Goal: Communication & Community: Answer question/provide support

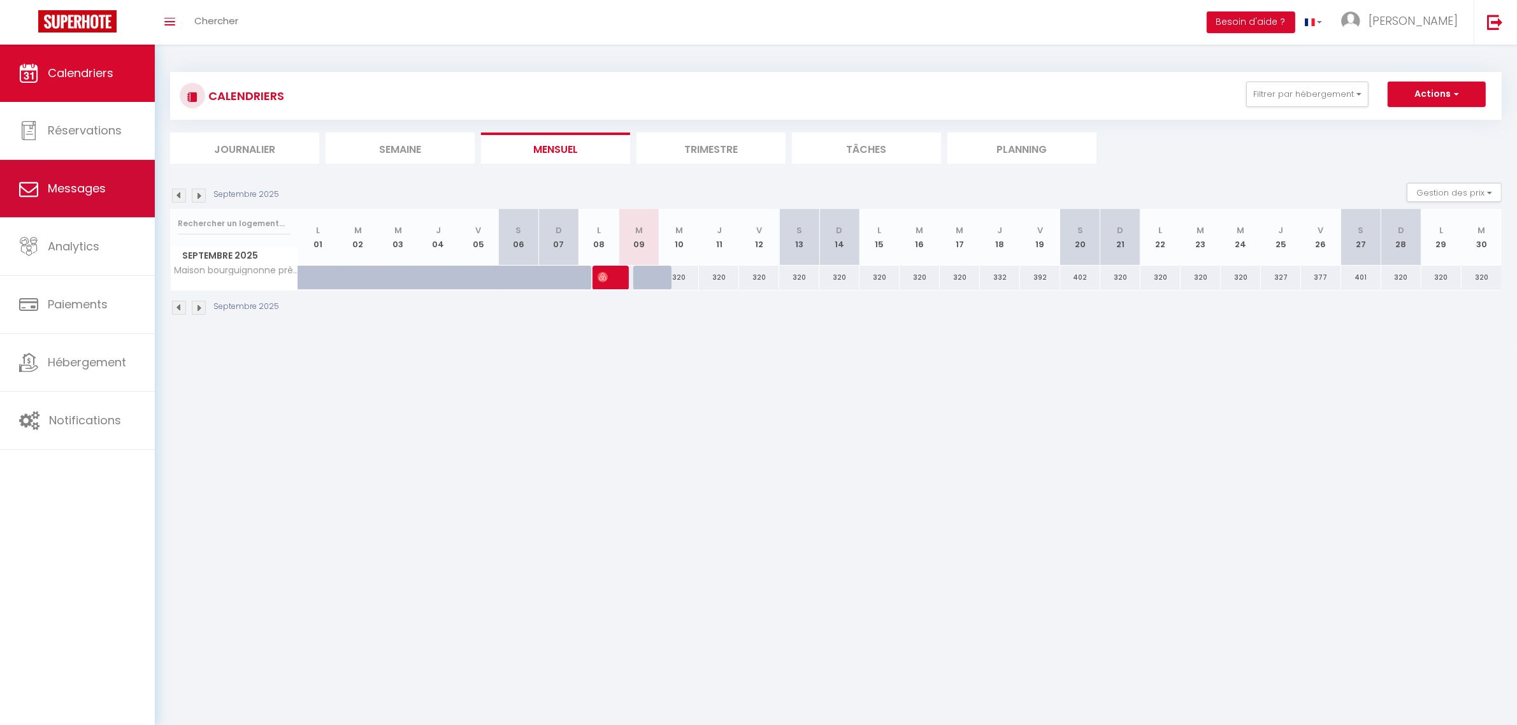
click at [81, 186] on span "Messages" at bounding box center [77, 188] width 58 height 16
select select "message"
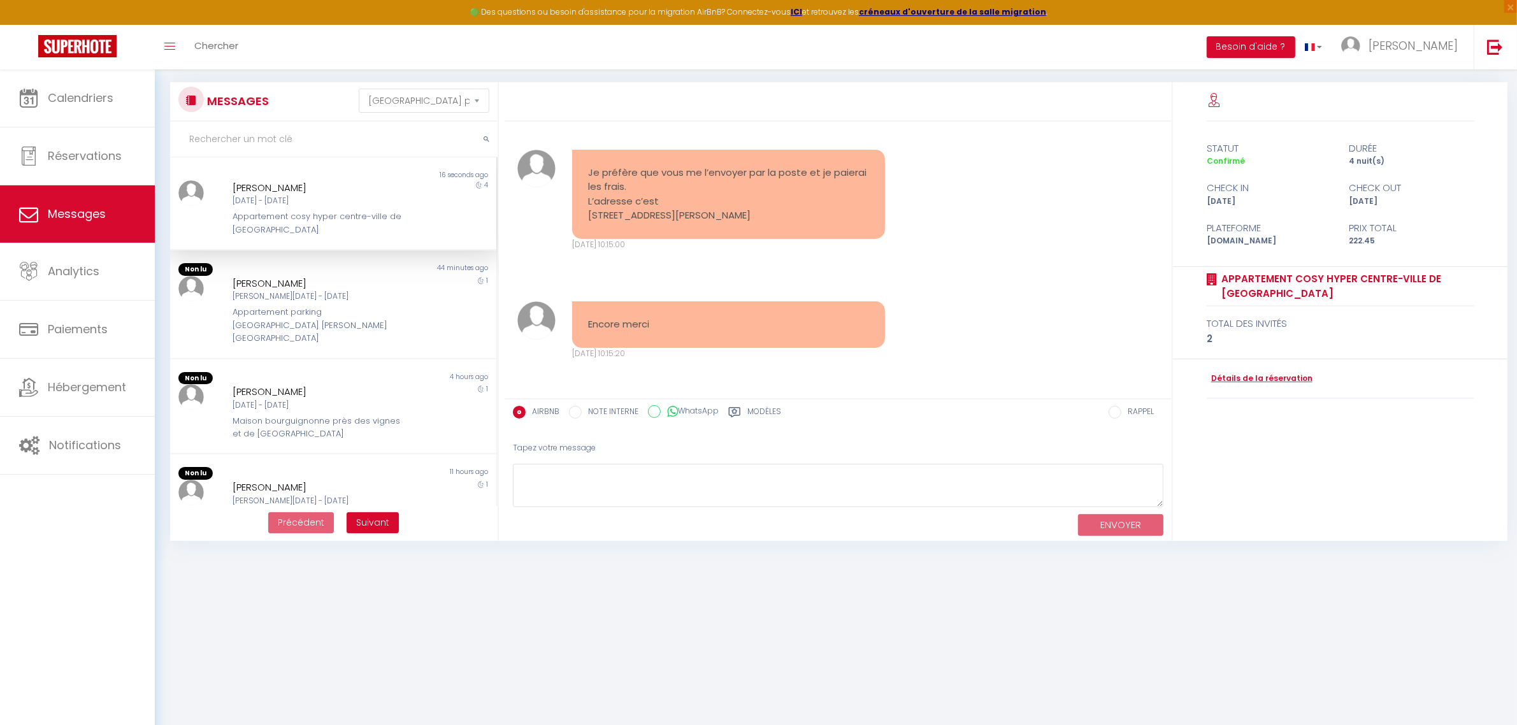
scroll to position [7850, 0]
click at [715, 466] on textarea at bounding box center [838, 486] width 651 height 44
click at [1031, 466] on textarea at bounding box center [838, 486] width 651 height 44
click at [744, 406] on div "Modèles" at bounding box center [754, 416] width 53 height 20
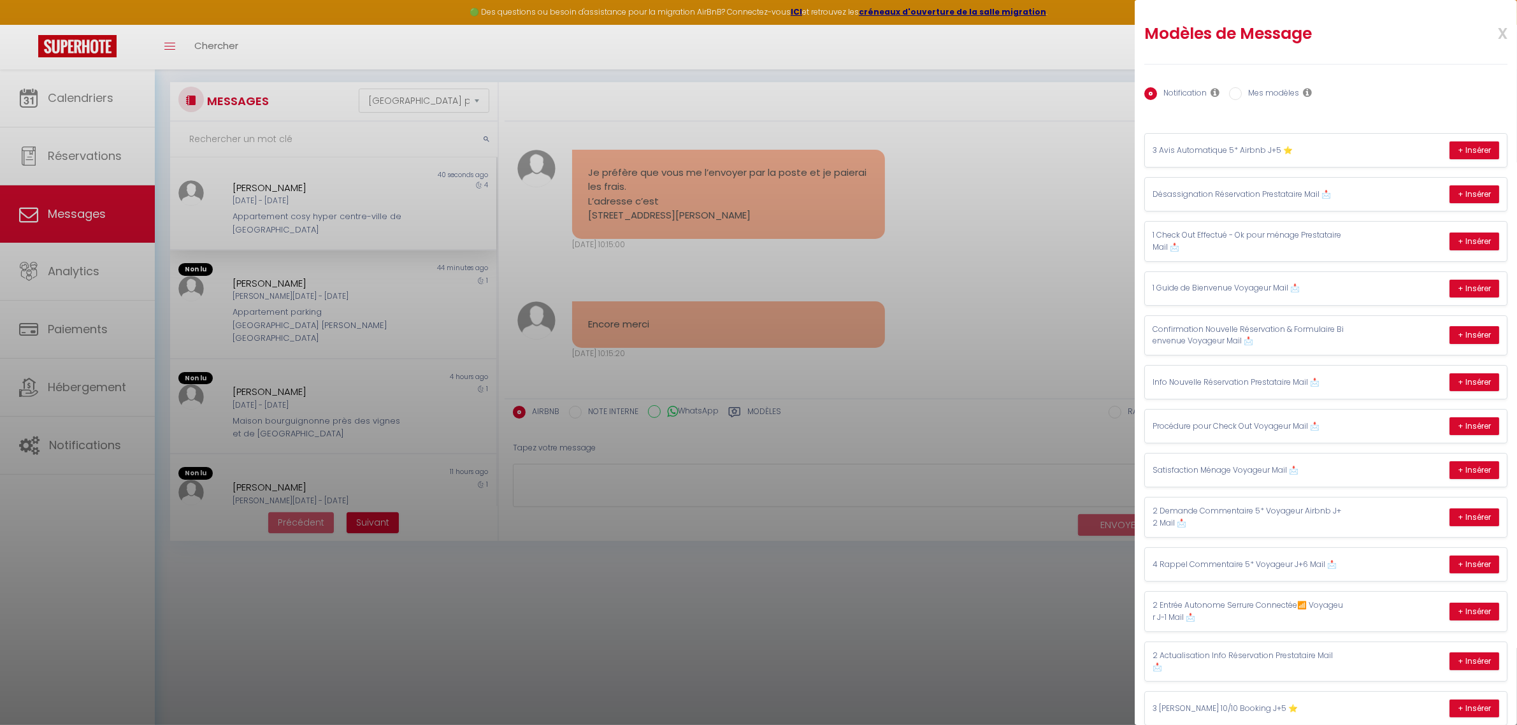
click at [1270, 94] on label "Mes modèles" at bounding box center [1270, 94] width 57 height 14
click at [1242, 94] on input "Mes modèles" at bounding box center [1235, 93] width 13 height 13
radio input "true"
radio input "false"
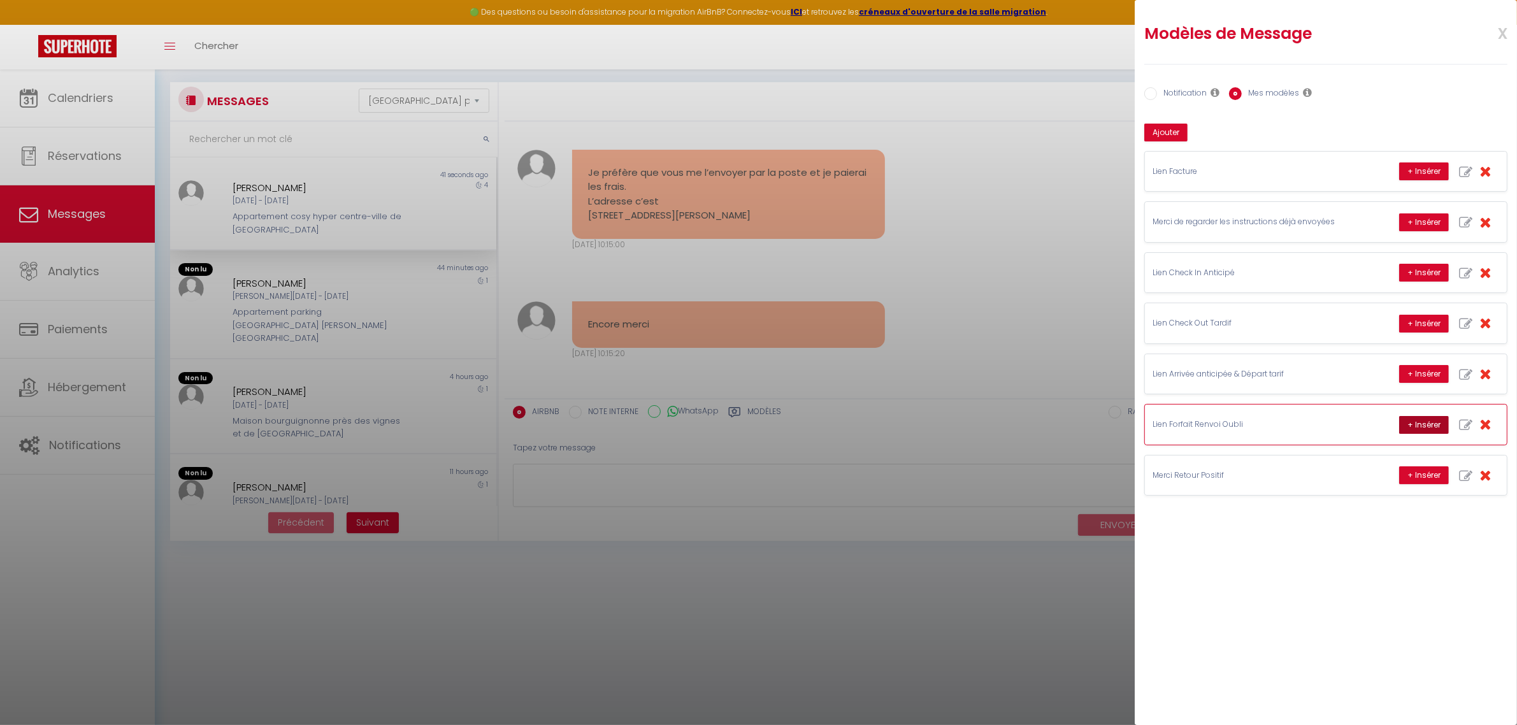
click at [1412, 434] on button "+ Insérer" at bounding box center [1425, 425] width 50 height 18
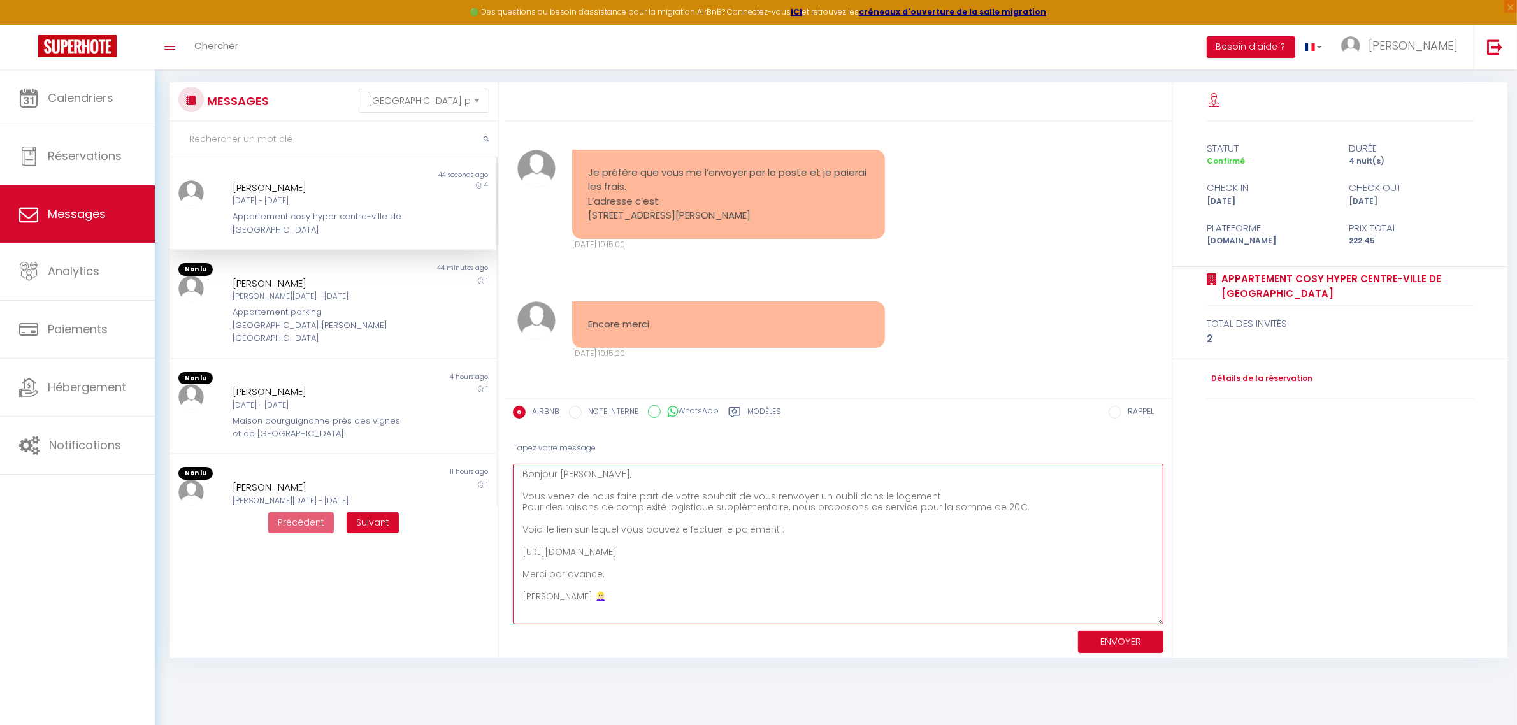
drag, startPoint x: 1157, startPoint y: 499, endPoint x: 1160, endPoint y: 616, distance: 117.3
click at [1160, 616] on textarea "Bonjour [PERSON_NAME], Vous venez de nous faire part de votre souhait de vous r…" at bounding box center [838, 544] width 651 height 161
click at [905, 521] on textarea "Bonjour [PERSON_NAME], Vous venez de nous faire part de votre souhait de vous r…" at bounding box center [838, 544] width 651 height 161
click at [520, 507] on textarea "Bonjour [PERSON_NAME], Vous venez de nous faire part de votre souhait de vous r…" at bounding box center [838, 544] width 651 height 161
click at [784, 509] on textarea "Bonjour [PERSON_NAME], Vous venez de nous faire part de votre souhait de vous r…" at bounding box center [838, 544] width 651 height 161
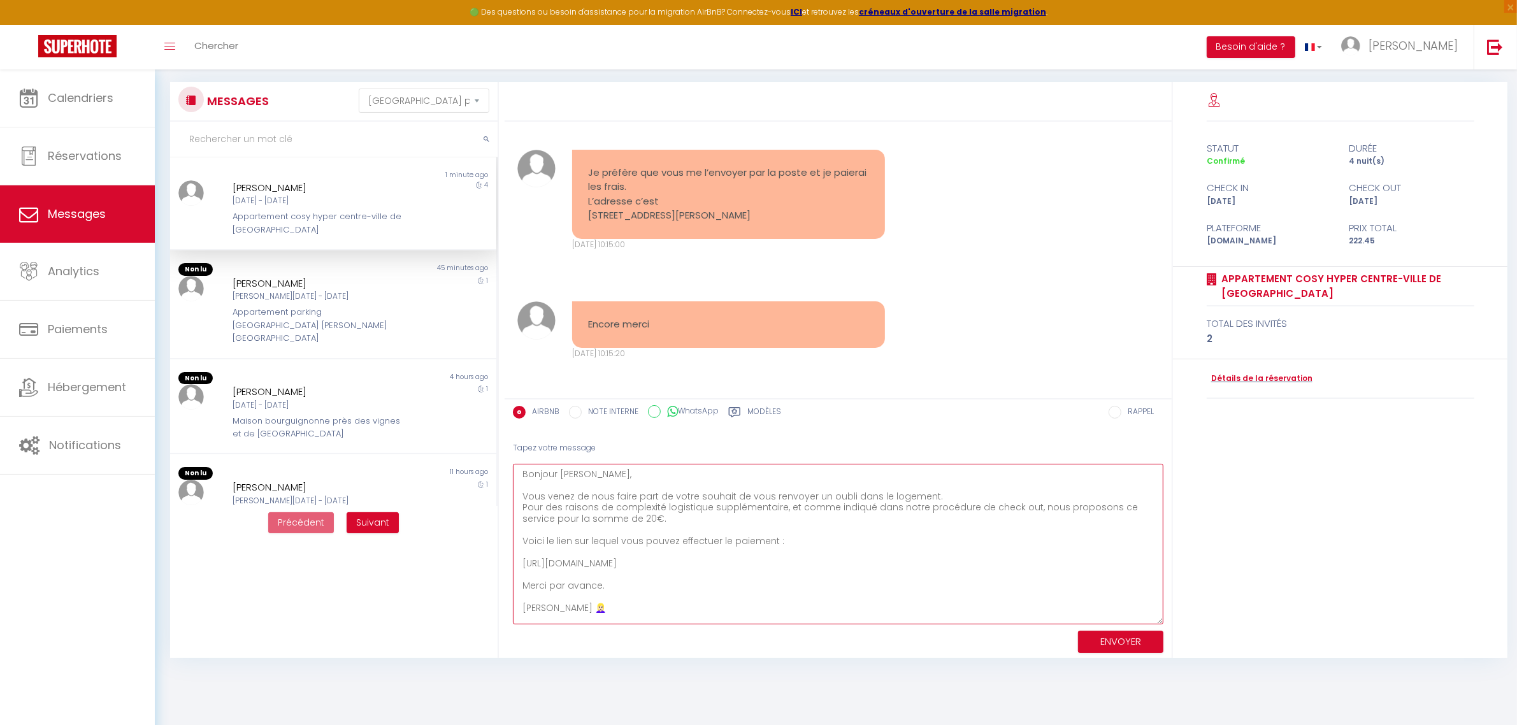
drag, startPoint x: 622, startPoint y: 516, endPoint x: 521, endPoint y: 495, distance: 103.6
click at [521, 495] on textarea "Bonjour [PERSON_NAME], Vous venez de nous faire part de votre souhait de vous r…" at bounding box center [838, 544] width 651 height 161
drag, startPoint x: 799, startPoint y: 553, endPoint x: 823, endPoint y: 564, distance: 27.1
click at [800, 553] on textarea "Bonjour [PERSON_NAME], Vous venez de nous faire part de votre souhait de vous r…" at bounding box center [838, 544] width 651 height 161
type textarea "Bonjour [PERSON_NAME], Vous venez de nous faire part de votre souhait de vous r…"
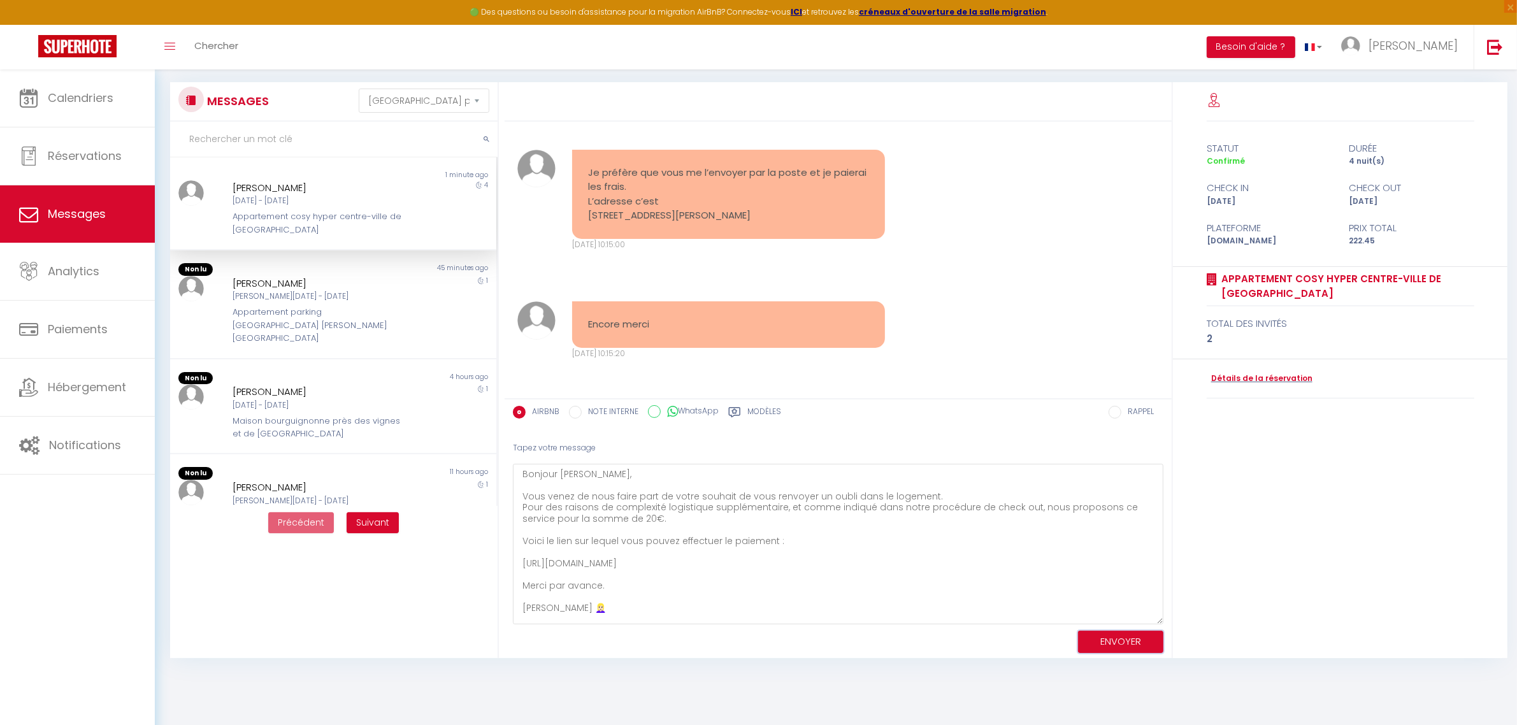
click at [1111, 638] on button "ENVOYER" at bounding box center [1120, 642] width 85 height 22
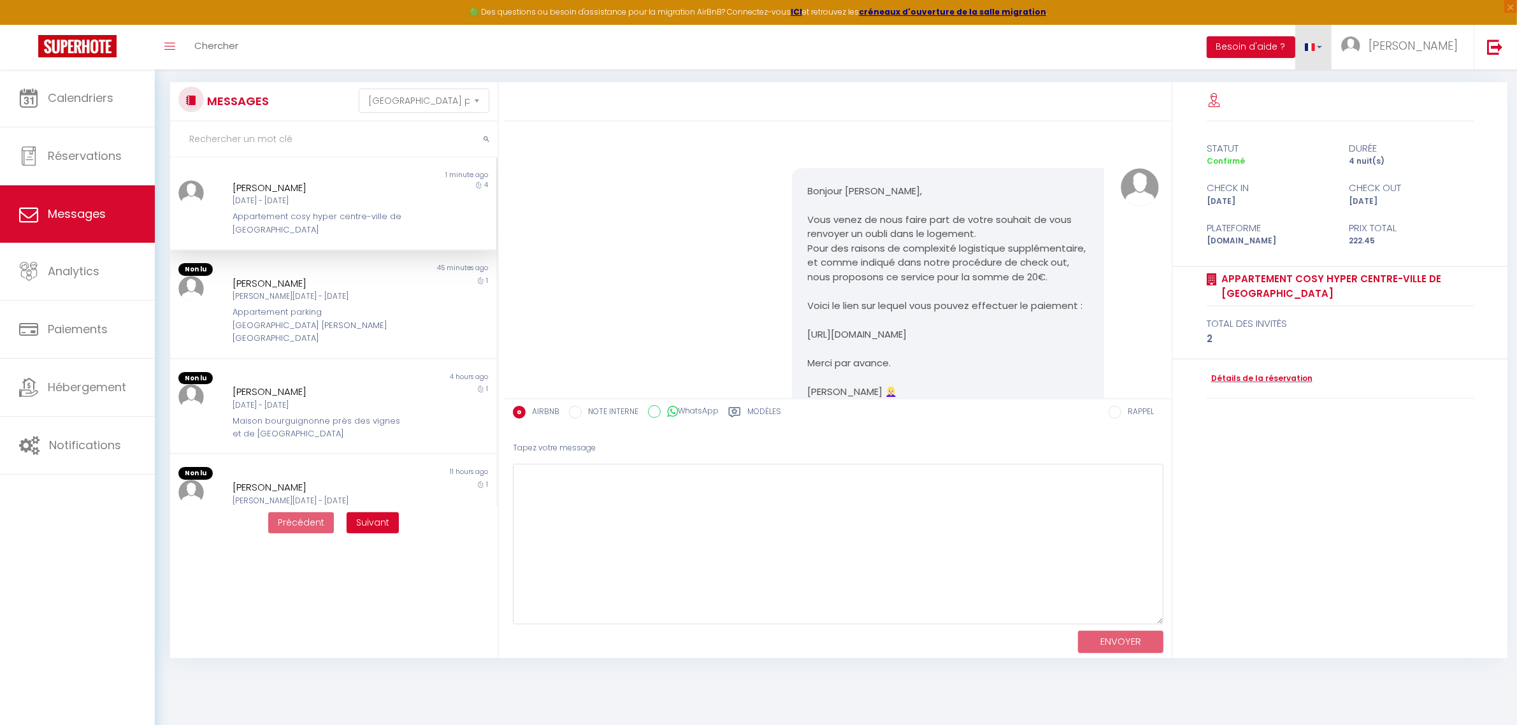
scroll to position [8175, 0]
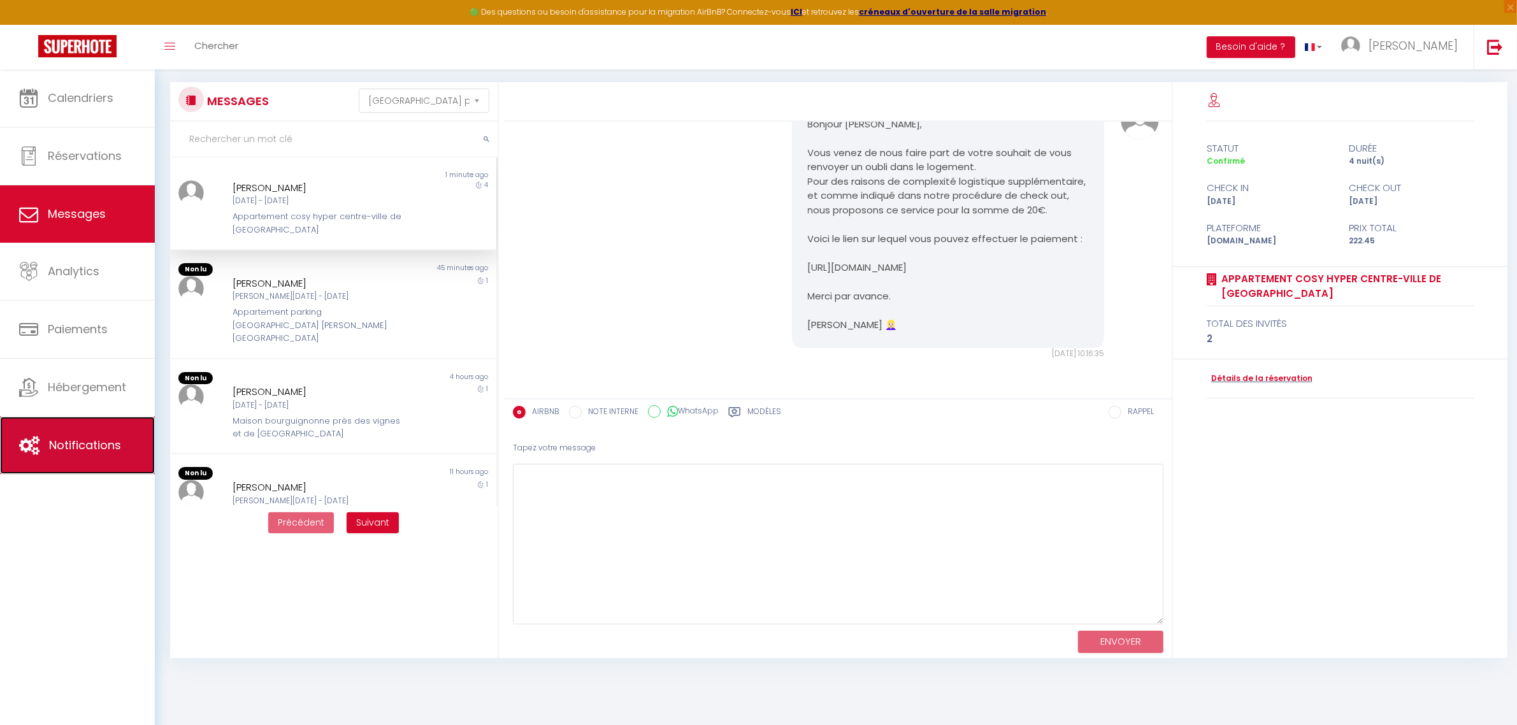
click at [64, 450] on span "Notifications" at bounding box center [85, 445] width 72 height 16
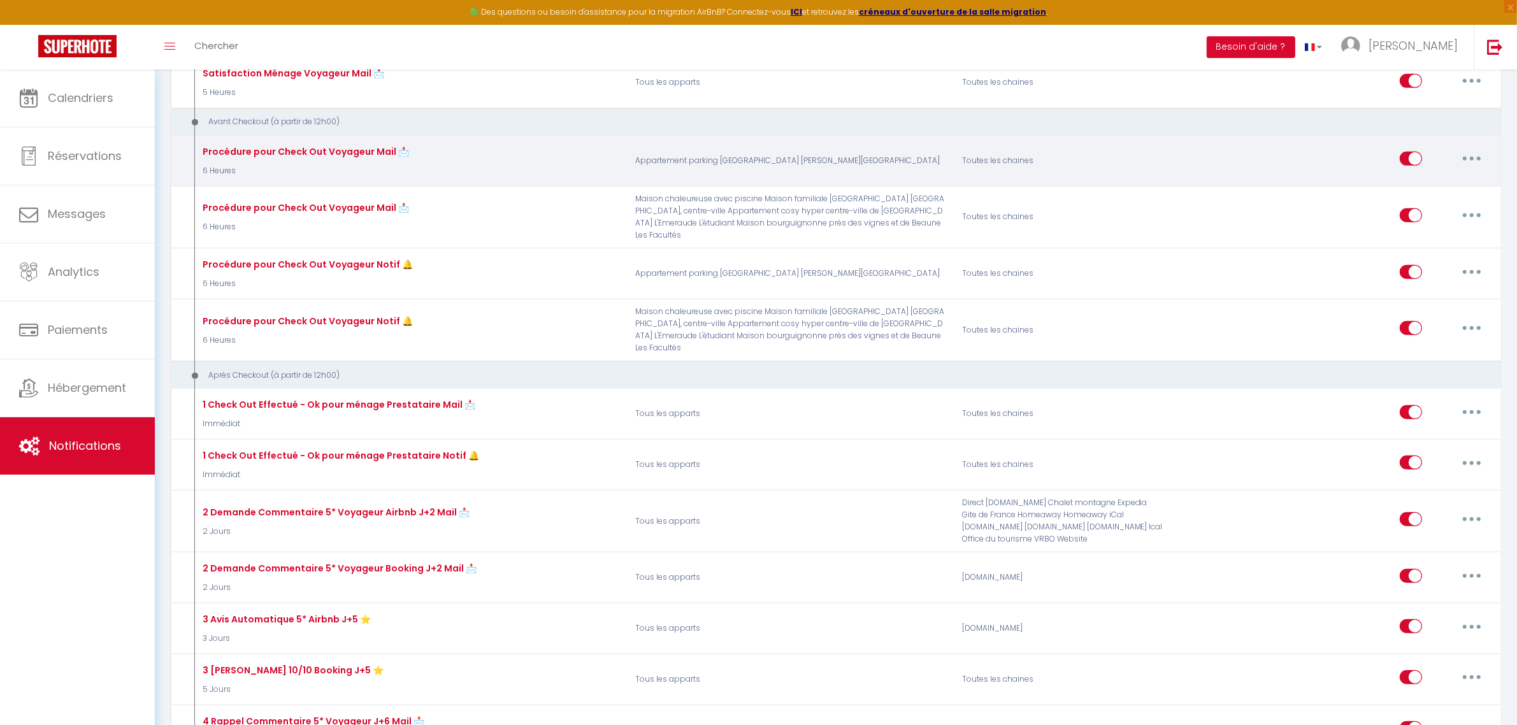
scroll to position [478, 0]
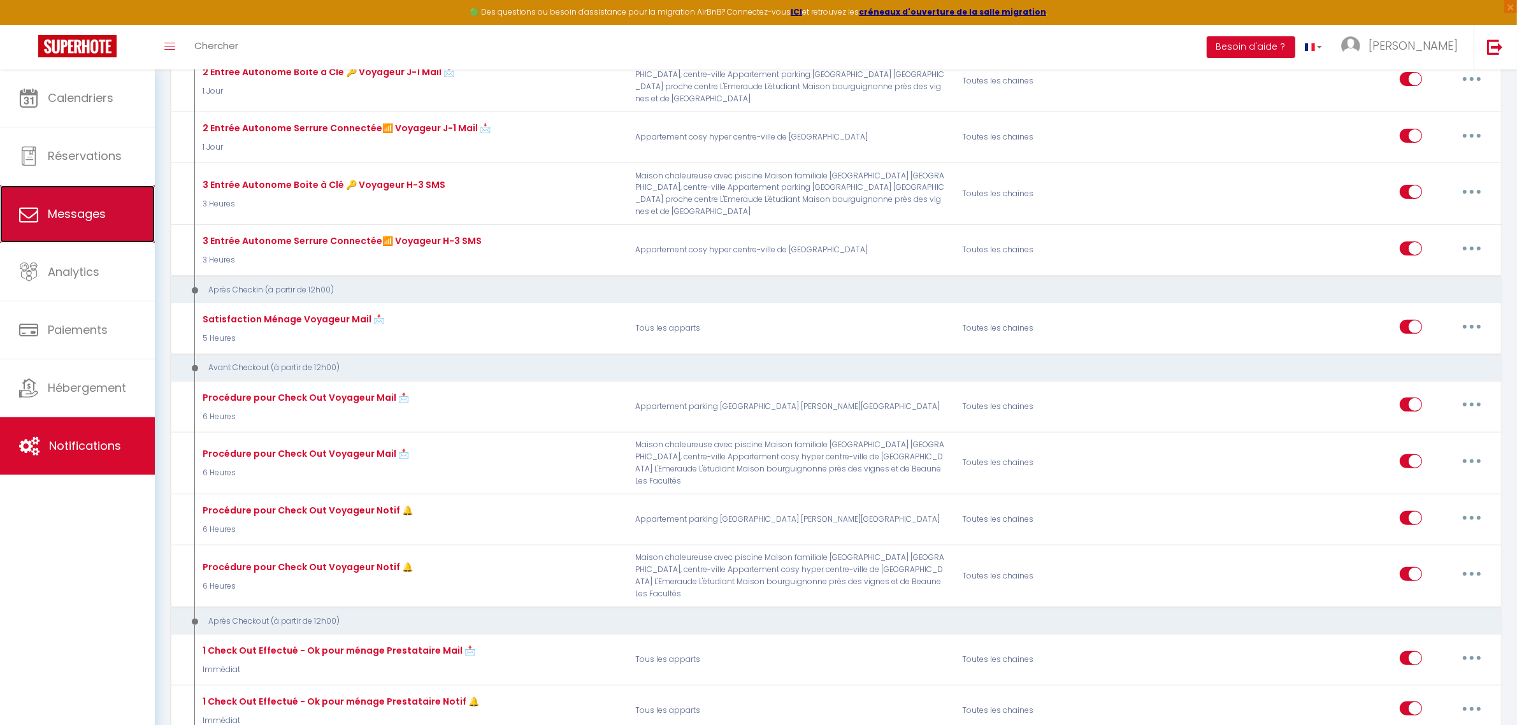
click at [87, 206] on span "Messages" at bounding box center [77, 214] width 58 height 16
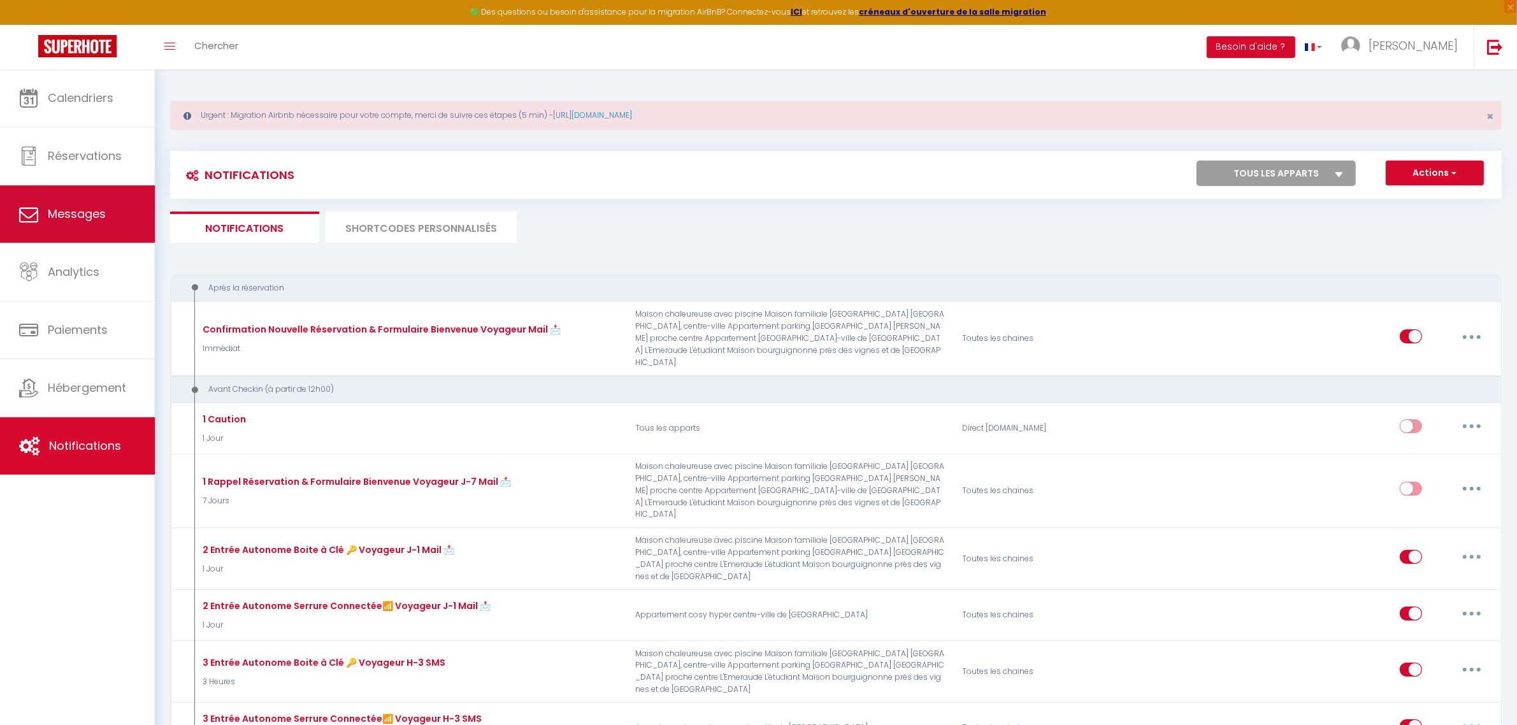
select select "message"
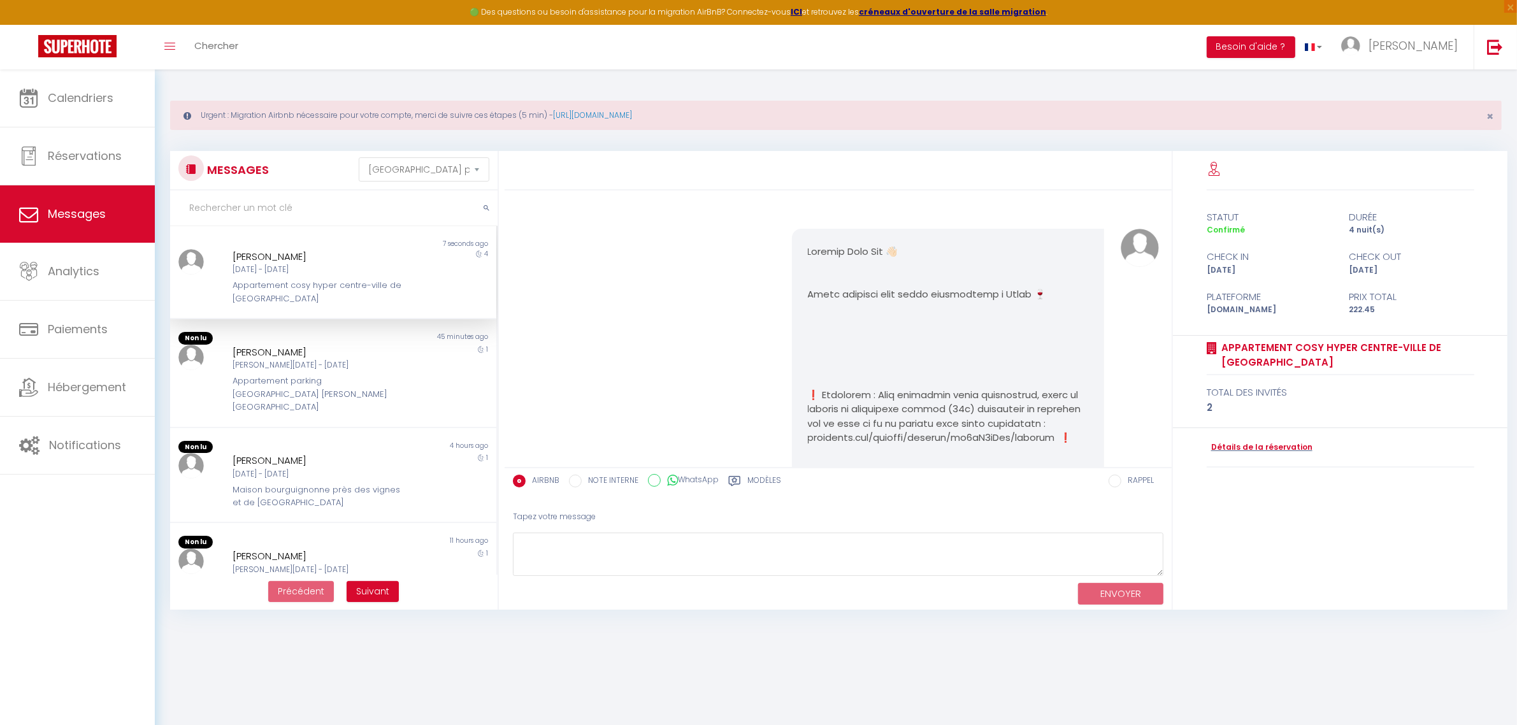
scroll to position [8175, 0]
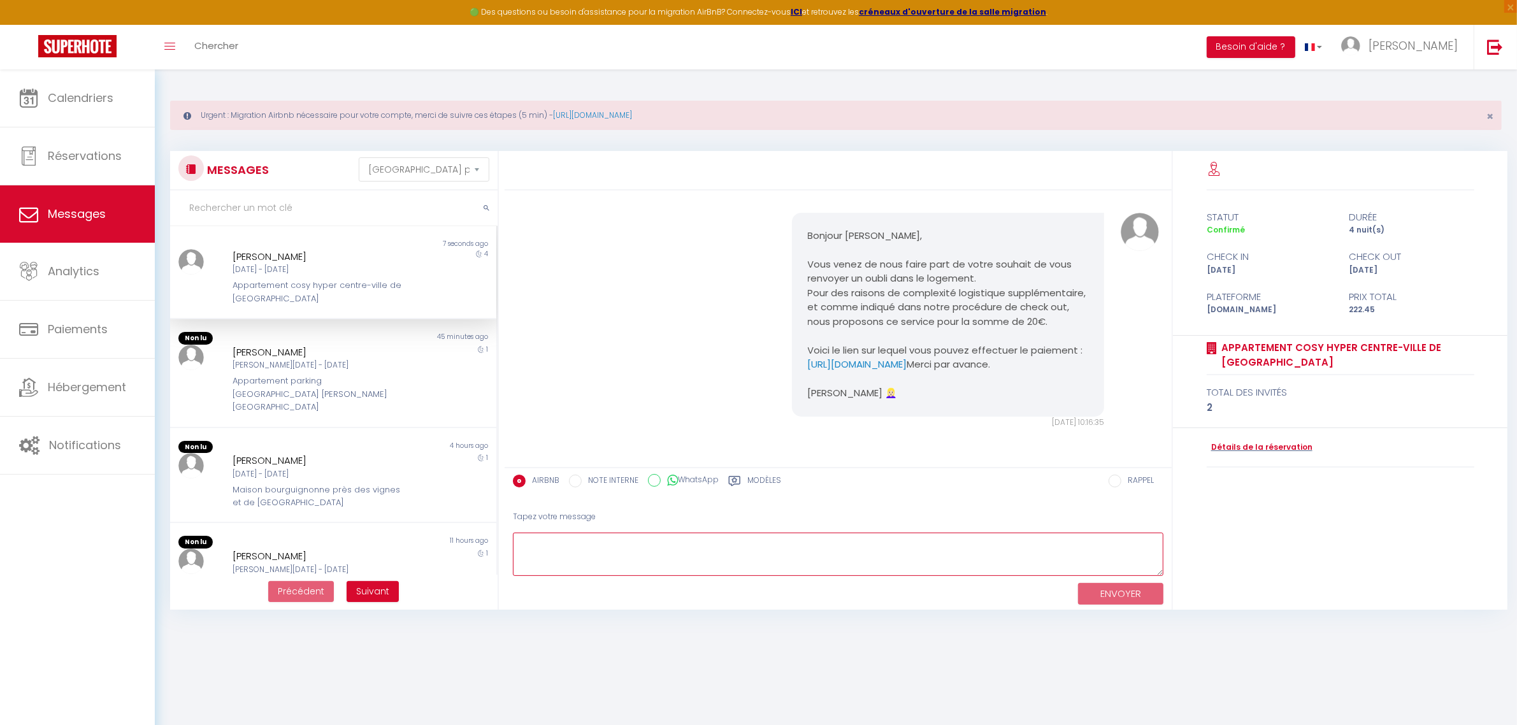
click at [999, 548] on textarea at bounding box center [838, 555] width 651 height 44
click at [744, 476] on div "Modèles" at bounding box center [754, 485] width 53 height 20
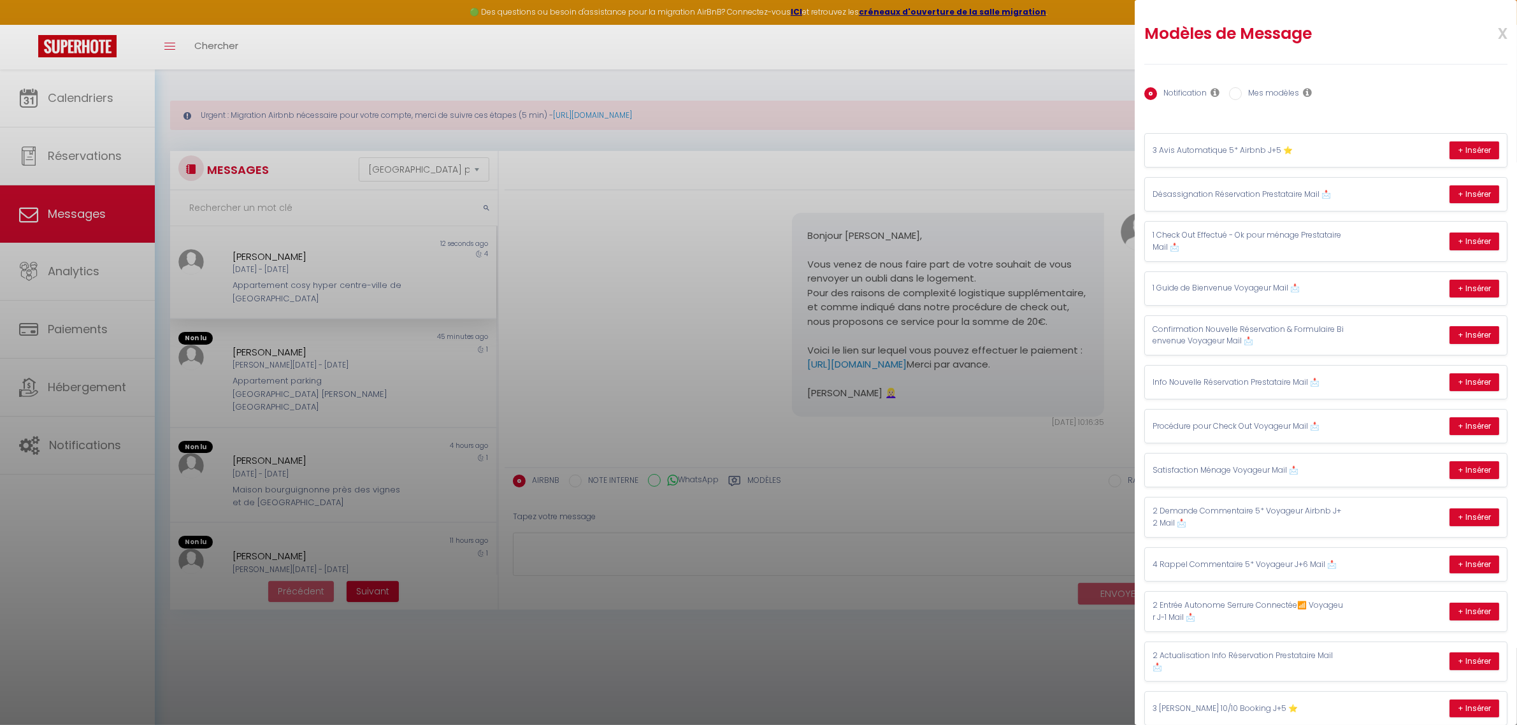
click at [1281, 99] on label "Mes modèles" at bounding box center [1270, 94] width 57 height 14
click at [1242, 99] on input "Mes modèles" at bounding box center [1235, 93] width 13 height 13
radio input "true"
radio input "false"
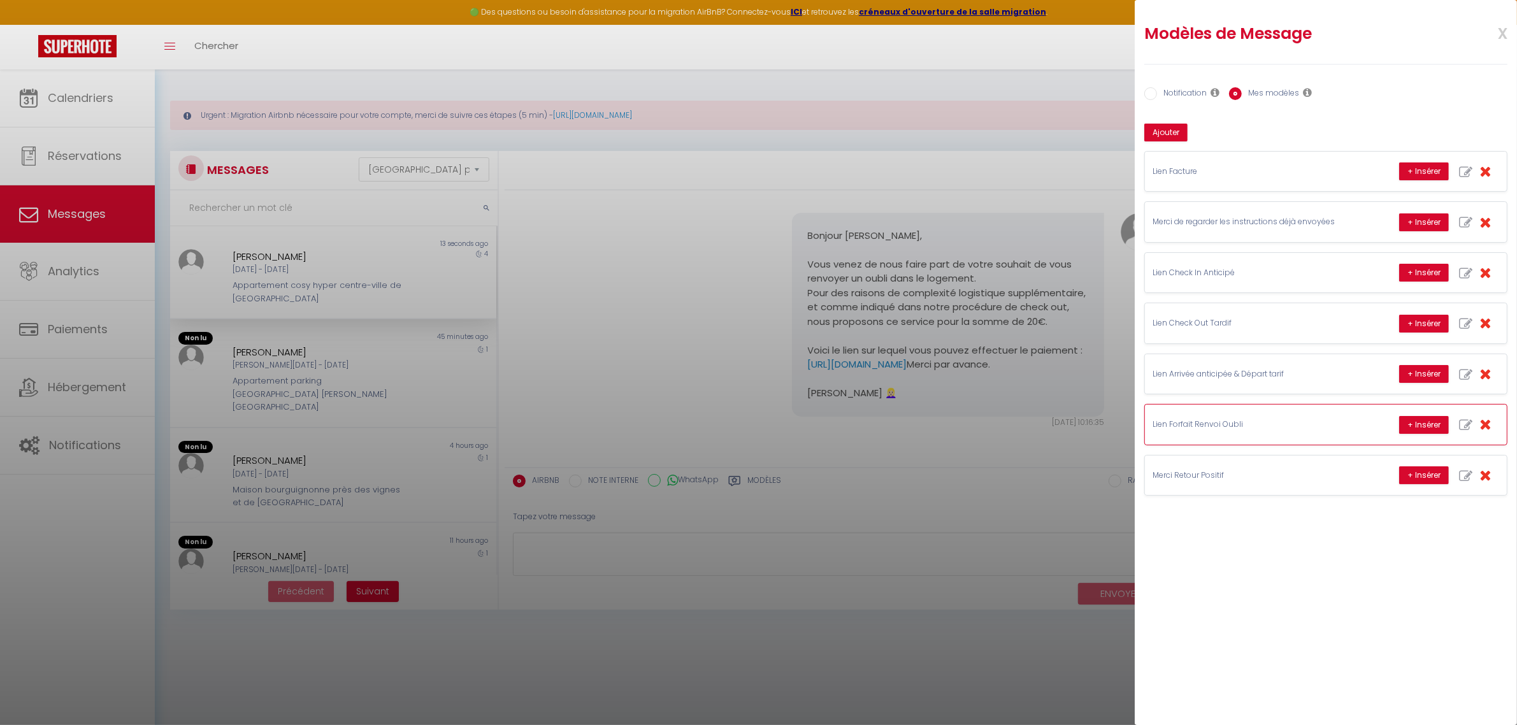
click at [1460, 427] on icon "button" at bounding box center [1466, 425] width 13 height 13
type input "Lien Forfait Renvoi Oubli"
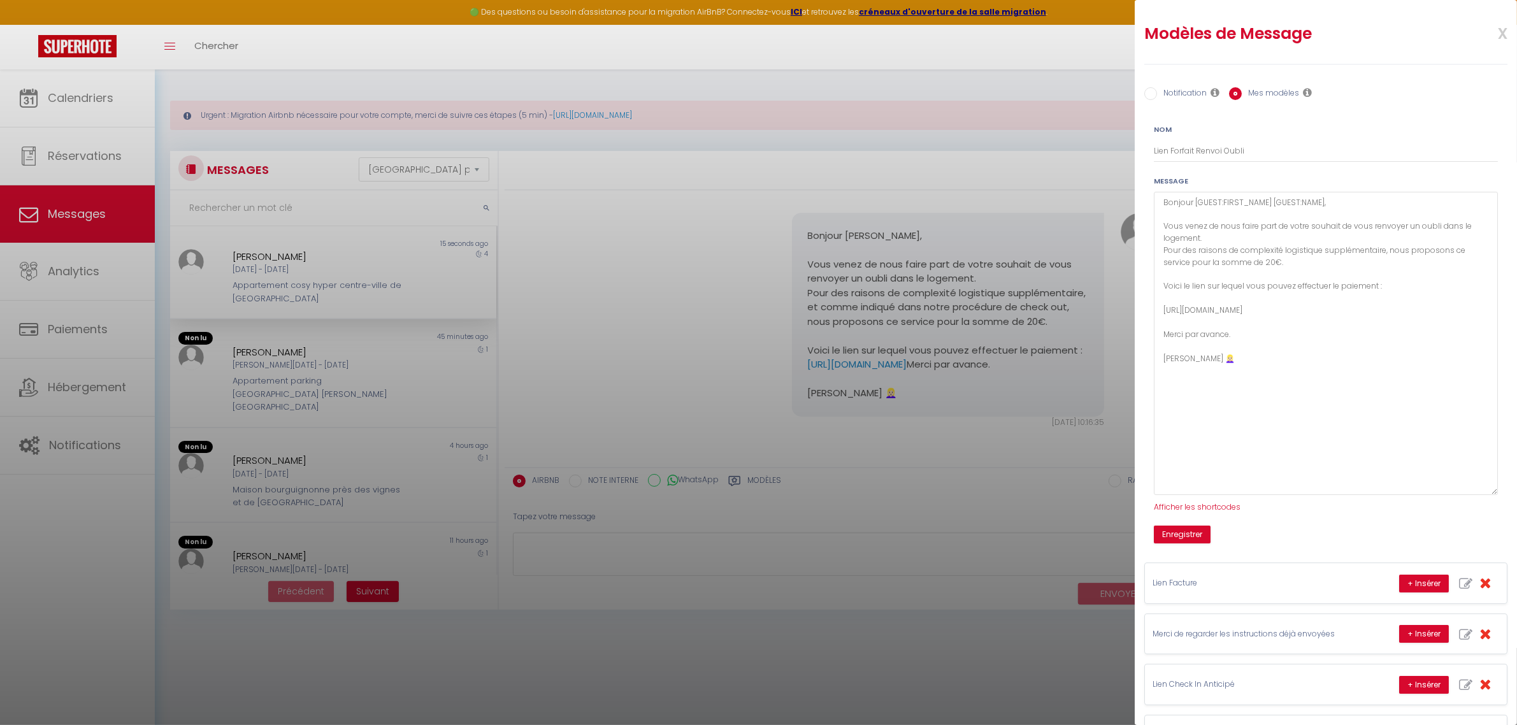
drag, startPoint x: 1493, startPoint y: 235, endPoint x: 1436, endPoint y: 458, distance: 230.3
click at [1461, 489] on textarea "Bonjour [GUEST:FIRST_NAME] [GUEST:NAME], Vous venez de nous faire part de votre…" at bounding box center [1326, 343] width 344 height 303
drag, startPoint x: 1284, startPoint y: 262, endPoint x: 1154, endPoint y: 231, distance: 133.7
click at [1154, 231] on textarea "Bonjour [GUEST:FIRST_NAME] [GUEST:NAME], Vous venez de nous faire part de votre…" at bounding box center [1326, 342] width 344 height 301
paste textarea "et comme indiqué dans notre procédure de check out,"
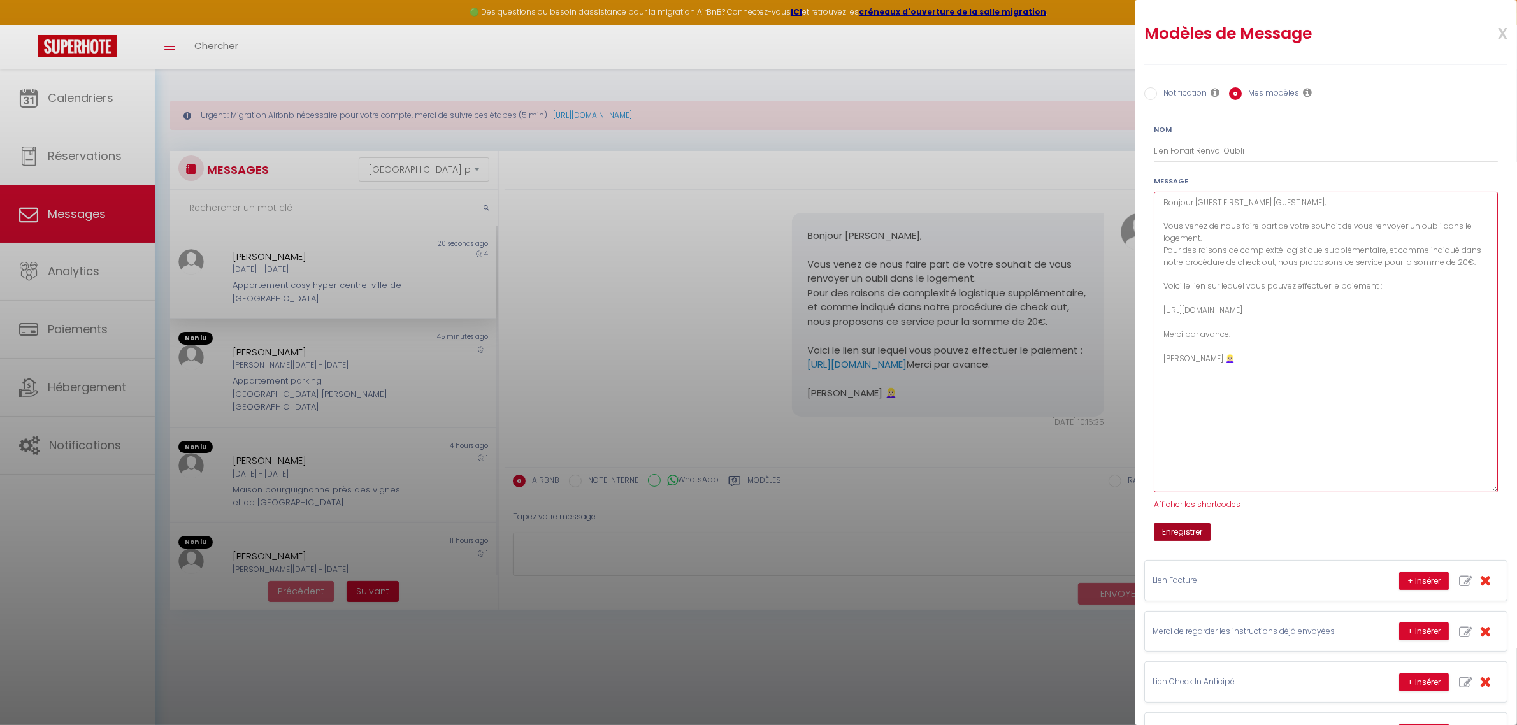
type textarea "Bonjour [GUEST:FIRST_NAME] [GUEST:NAME], Vous venez de nous faire part de votre…"
click at [1196, 536] on button "Enregistrer" at bounding box center [1182, 532] width 57 height 18
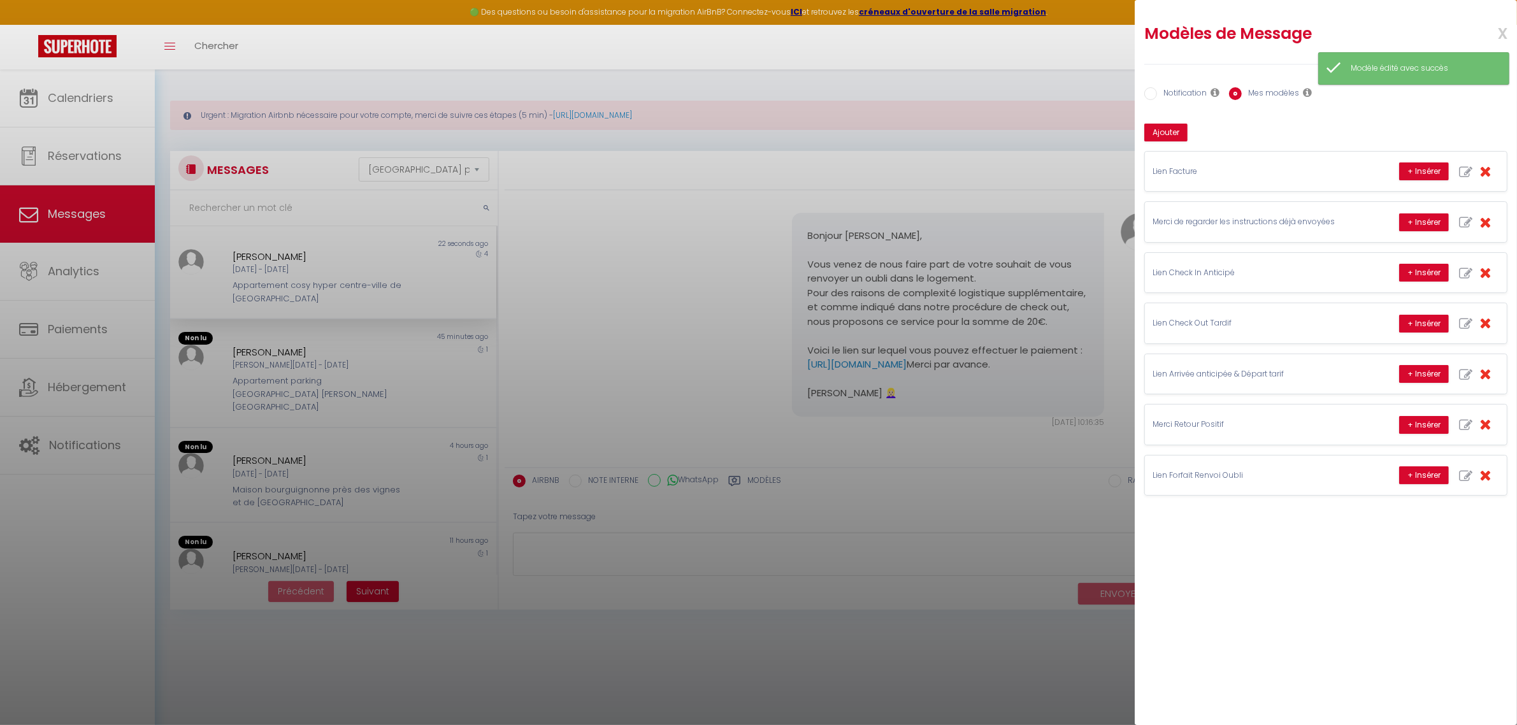
click at [1504, 30] on span "x" at bounding box center [1488, 32] width 40 height 30
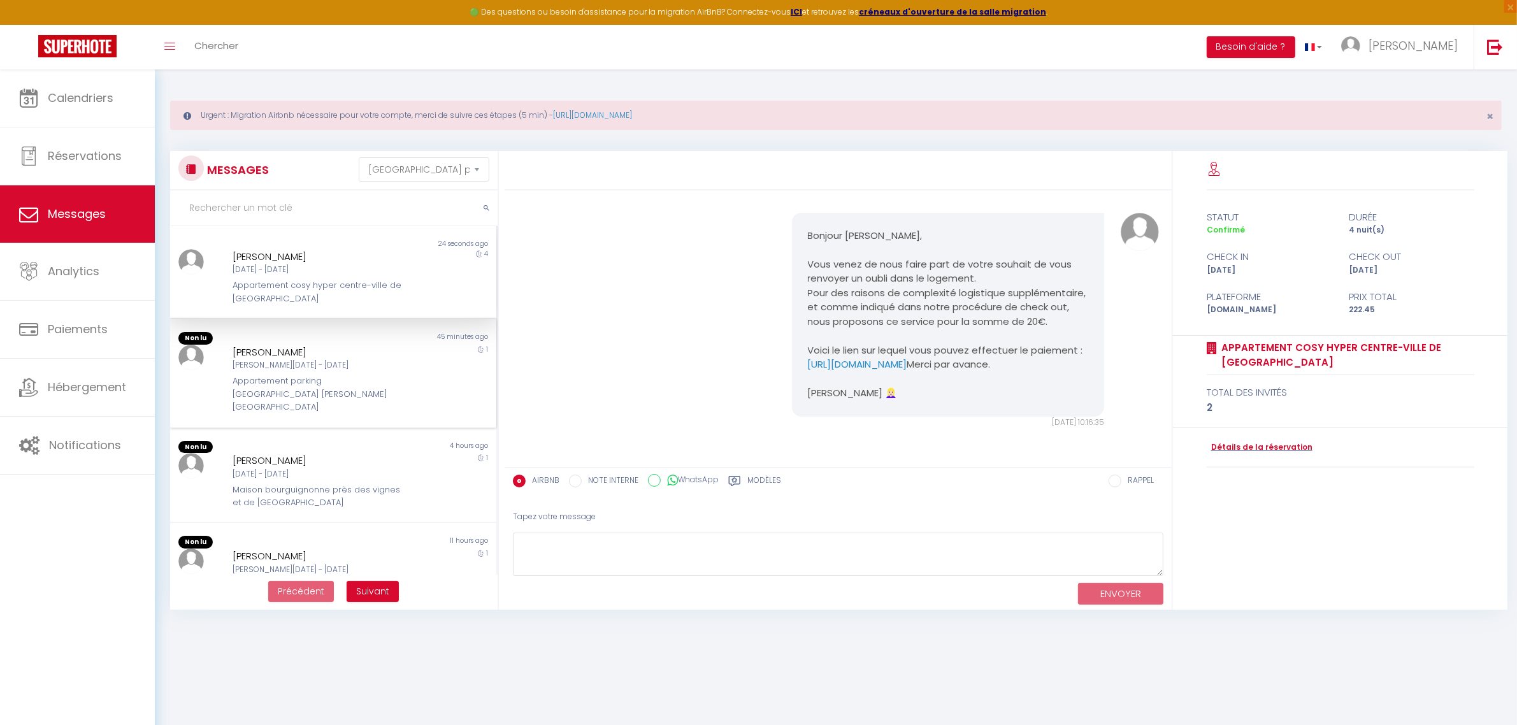
click at [321, 368] on div "[PERSON_NAME][DATE] - [DATE]" at bounding box center [319, 365] width 173 height 12
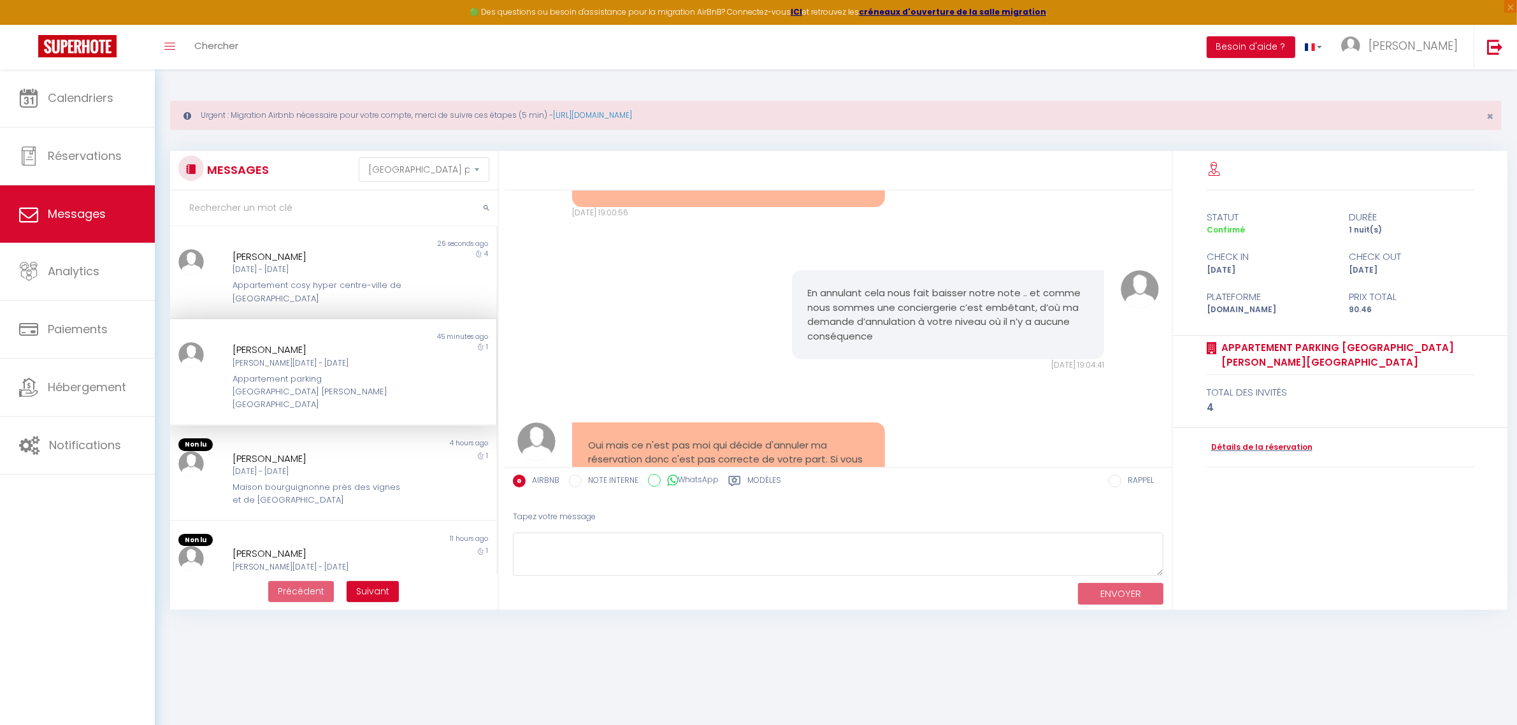
scroll to position [2765, 0]
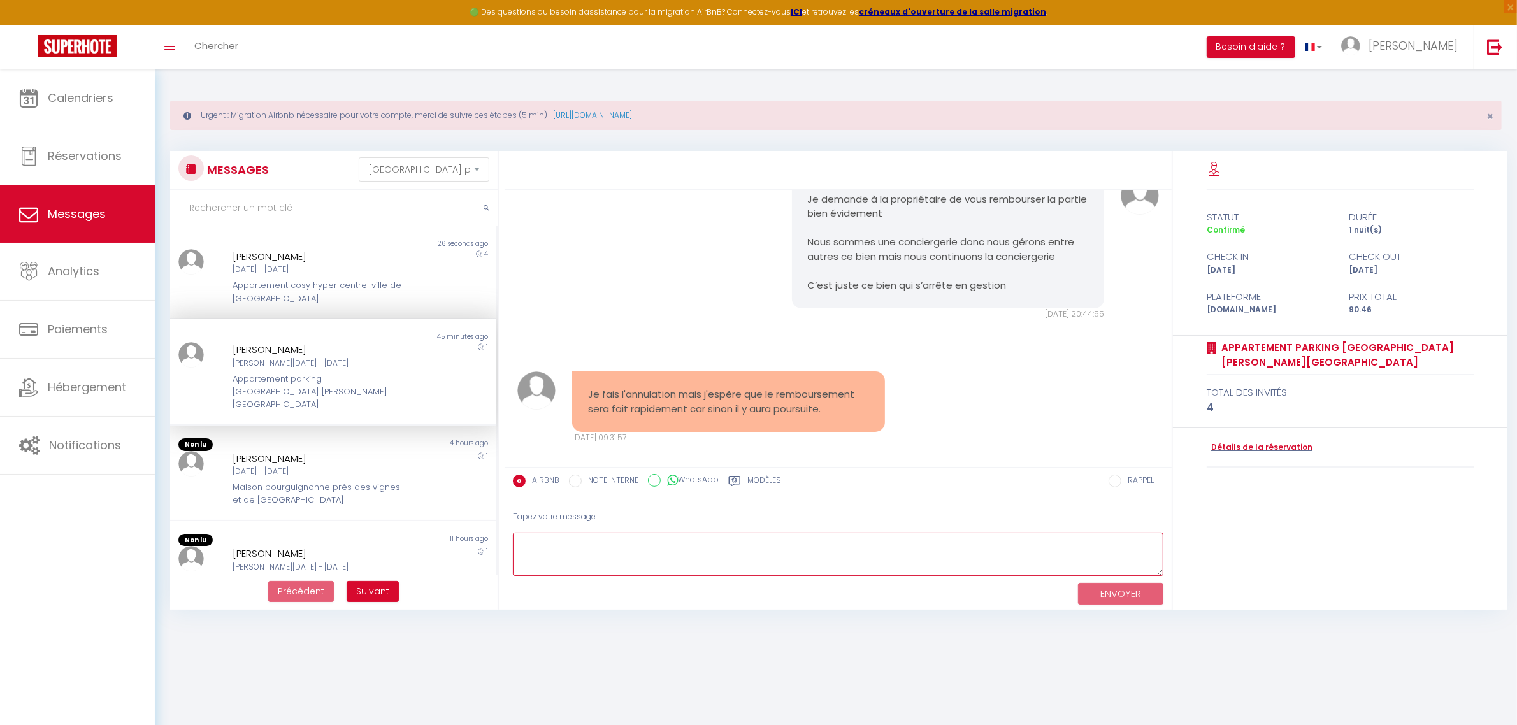
drag, startPoint x: 757, startPoint y: 561, endPoint x: 762, endPoint y: 553, distance: 8.9
click at [762, 553] on textarea at bounding box center [838, 555] width 651 height 44
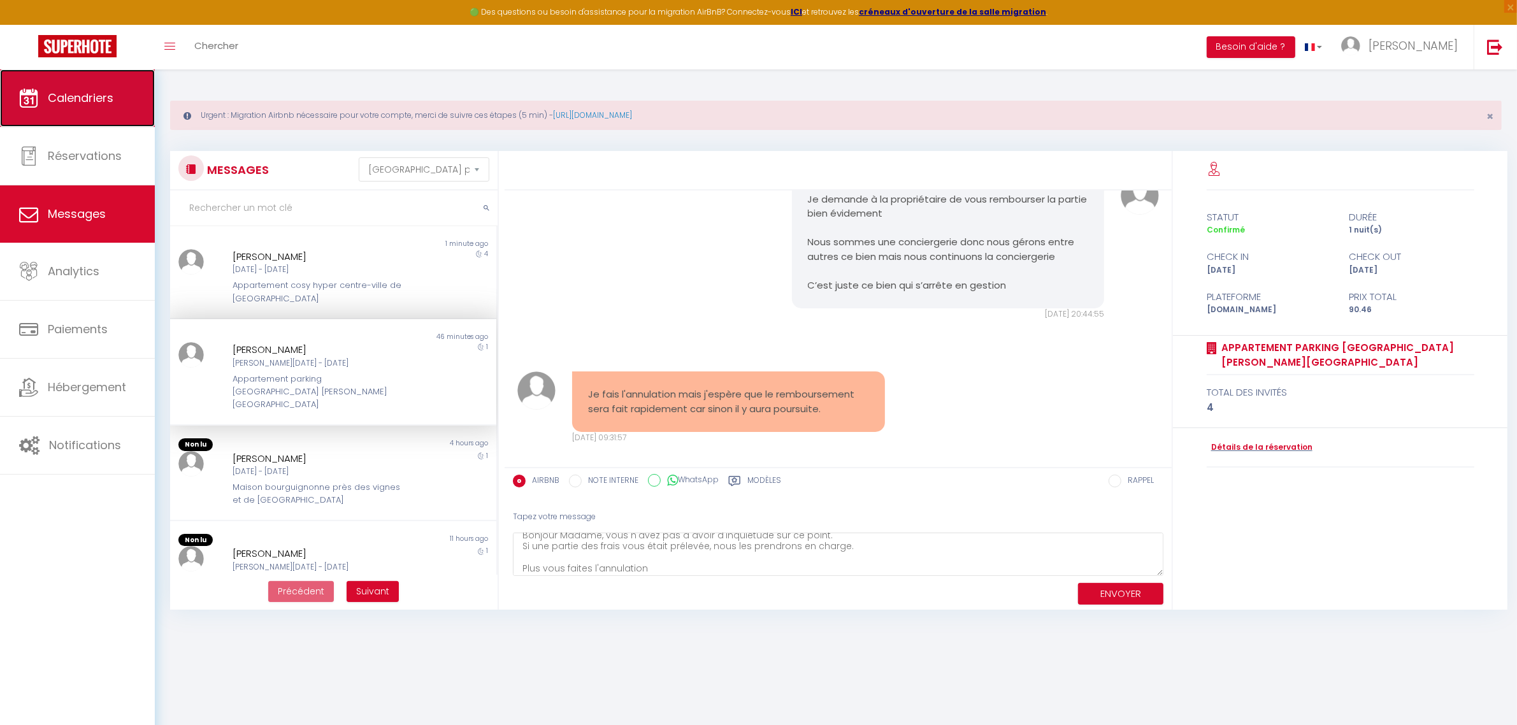
click at [68, 94] on span "Calendriers" at bounding box center [81, 98] width 66 height 16
click at [667, 569] on textarea "Bonjour Madame, vous n'avez pas a avoir d'inquiétude sur ce point. Si une parti…" at bounding box center [838, 555] width 651 height 44
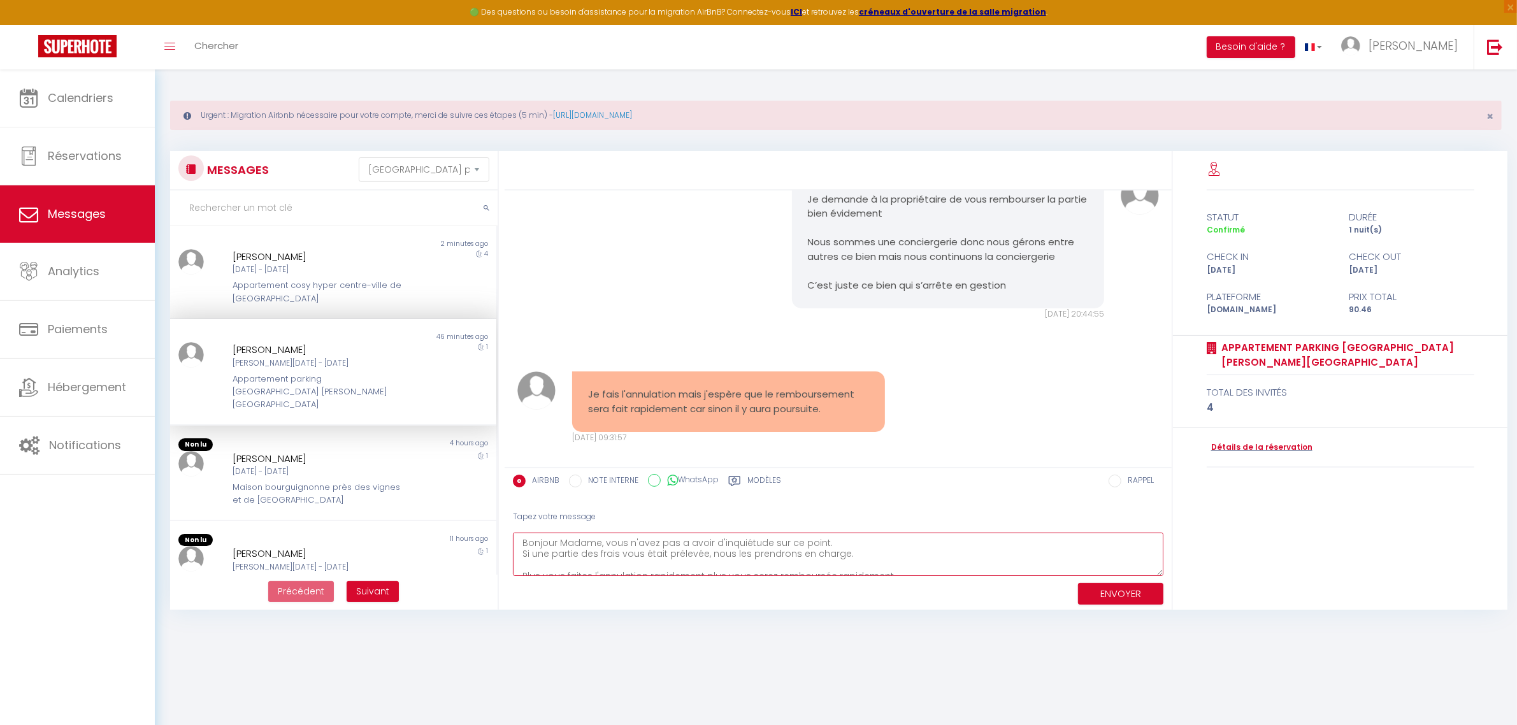
drag, startPoint x: 858, startPoint y: 545, endPoint x: 523, endPoint y: 560, distance: 336.2
click at [523, 560] on textarea "Bonjour Madame, vous n'avez pas a avoir d'inquiétude sur ce point. Si une parti…" at bounding box center [838, 555] width 651 height 44
click at [886, 561] on textarea "Bonjour Madame, vous n'avez pas a avoir d'inquiétude sur ce point. Plus vous fa…" at bounding box center [838, 555] width 651 height 44
paste textarea "Si une partie des frais vous était prélevée, nous les prendrons en charge."
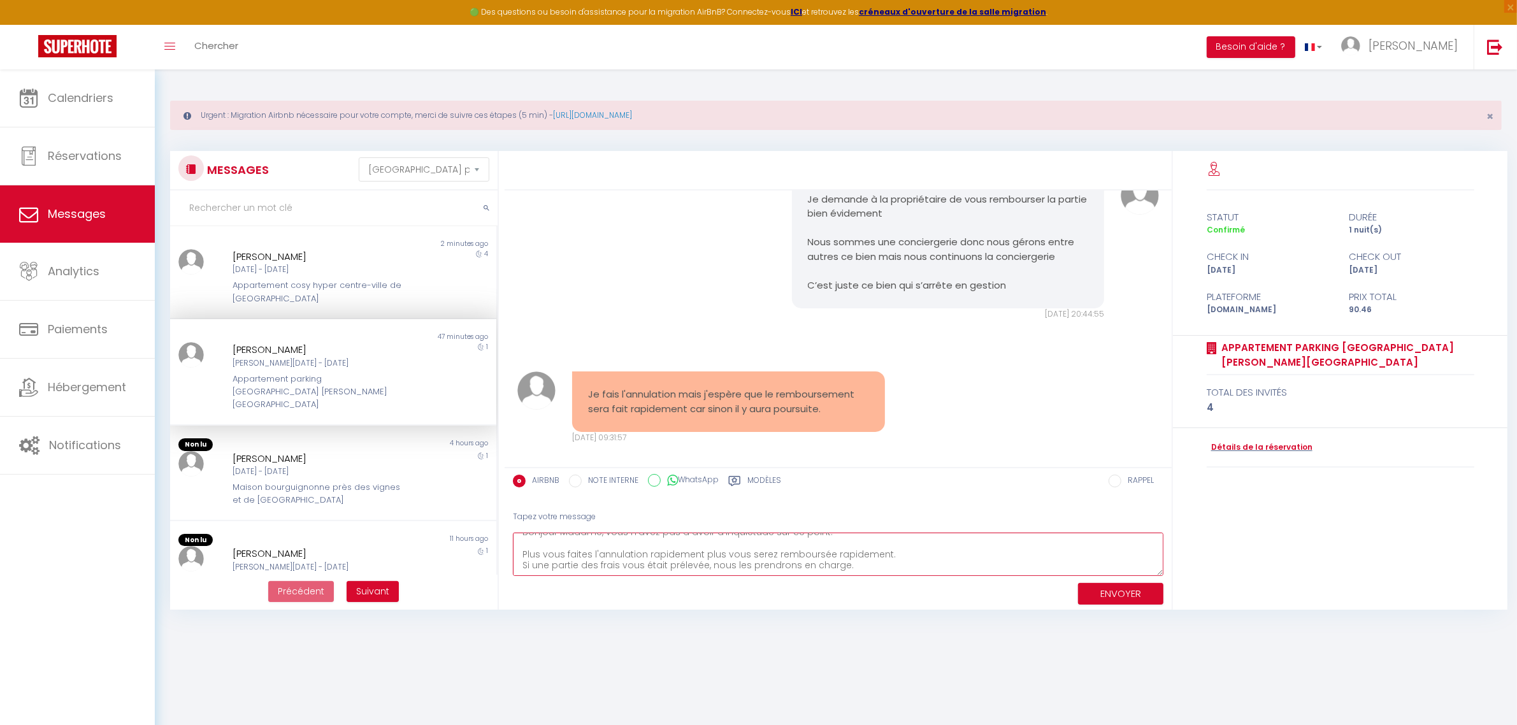
scroll to position [30, 0]
type textarea "Bonjour Madame, vous n'avez pas a avoir d'inquiétude sur ce point. Plus vous fa…"
click at [1108, 585] on button "ENVOYER" at bounding box center [1120, 594] width 85 height 22
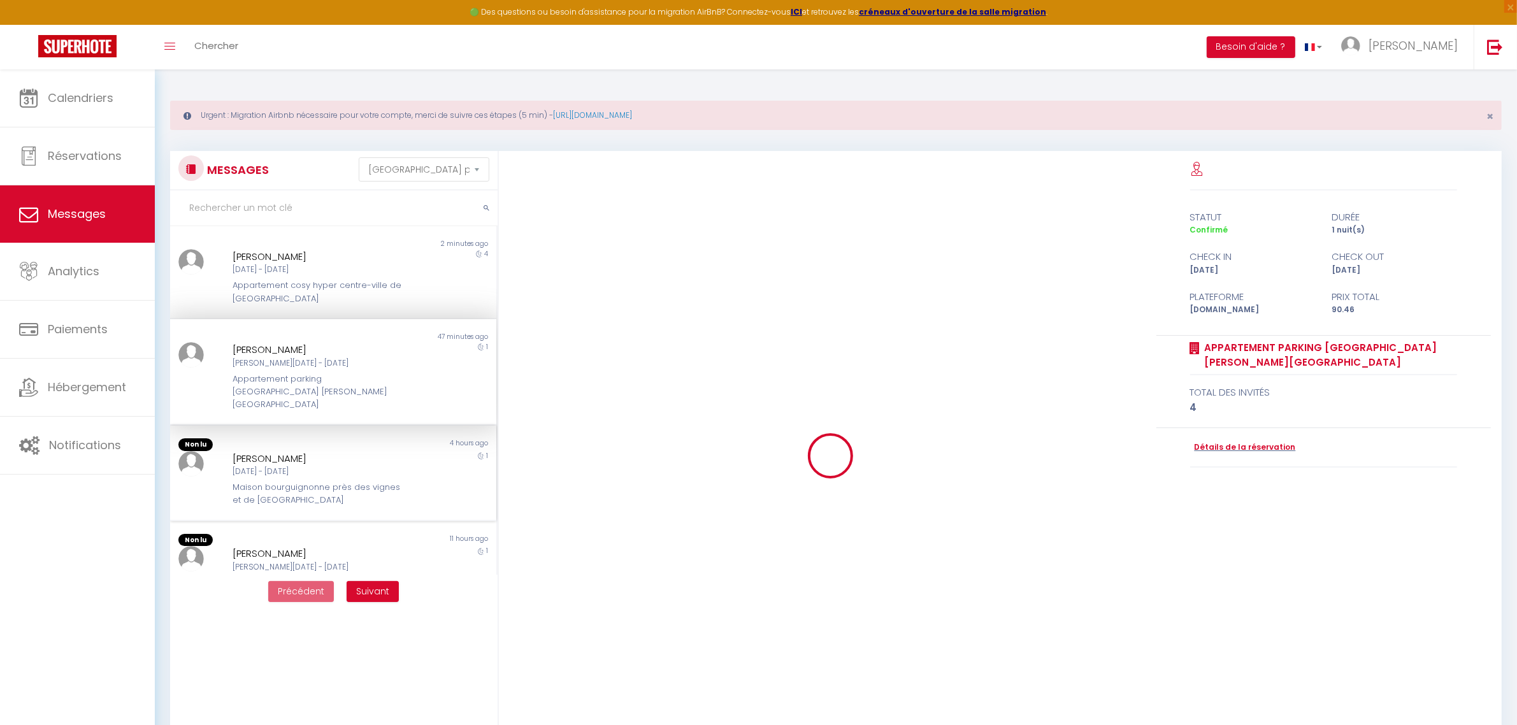
scroll to position [0, 0]
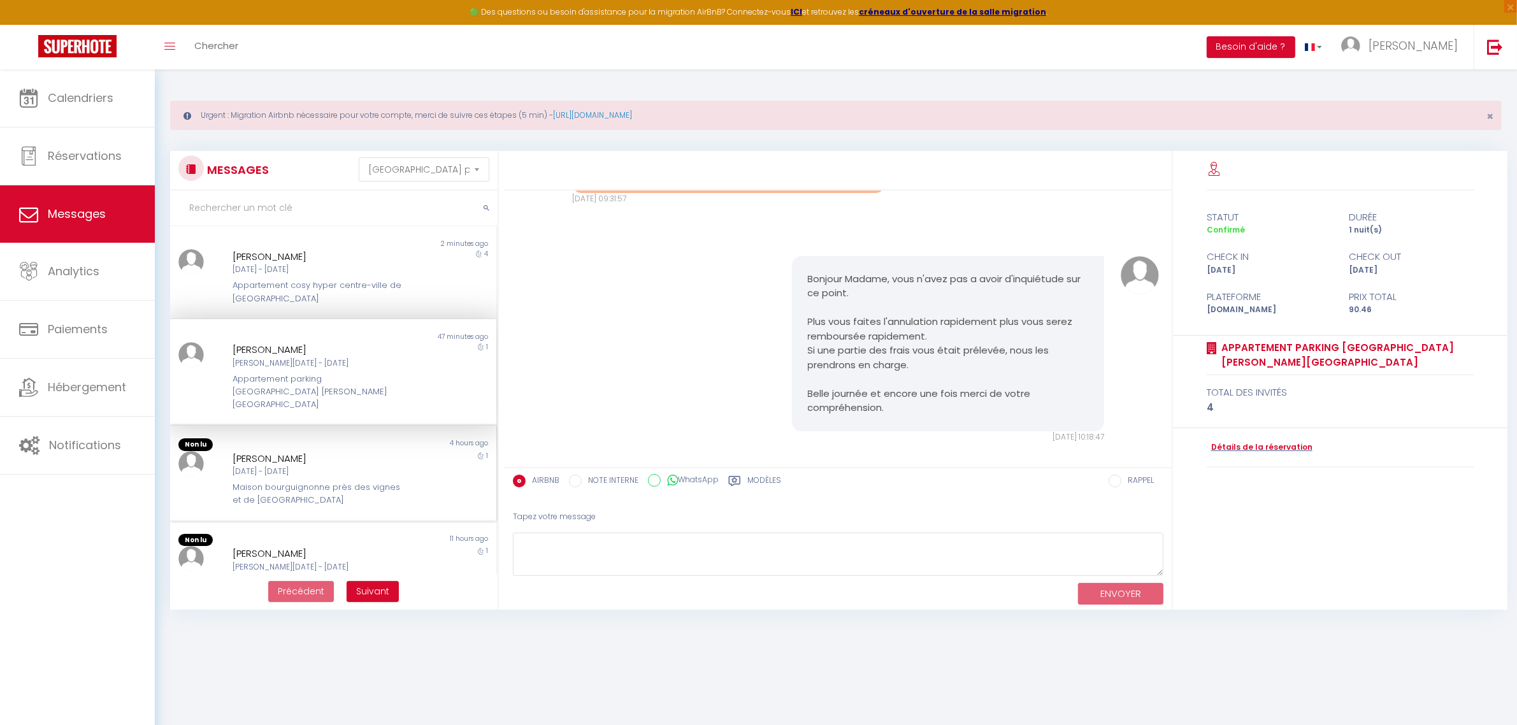
click at [341, 466] on div "[DATE] - [DATE]" at bounding box center [319, 472] width 173 height 12
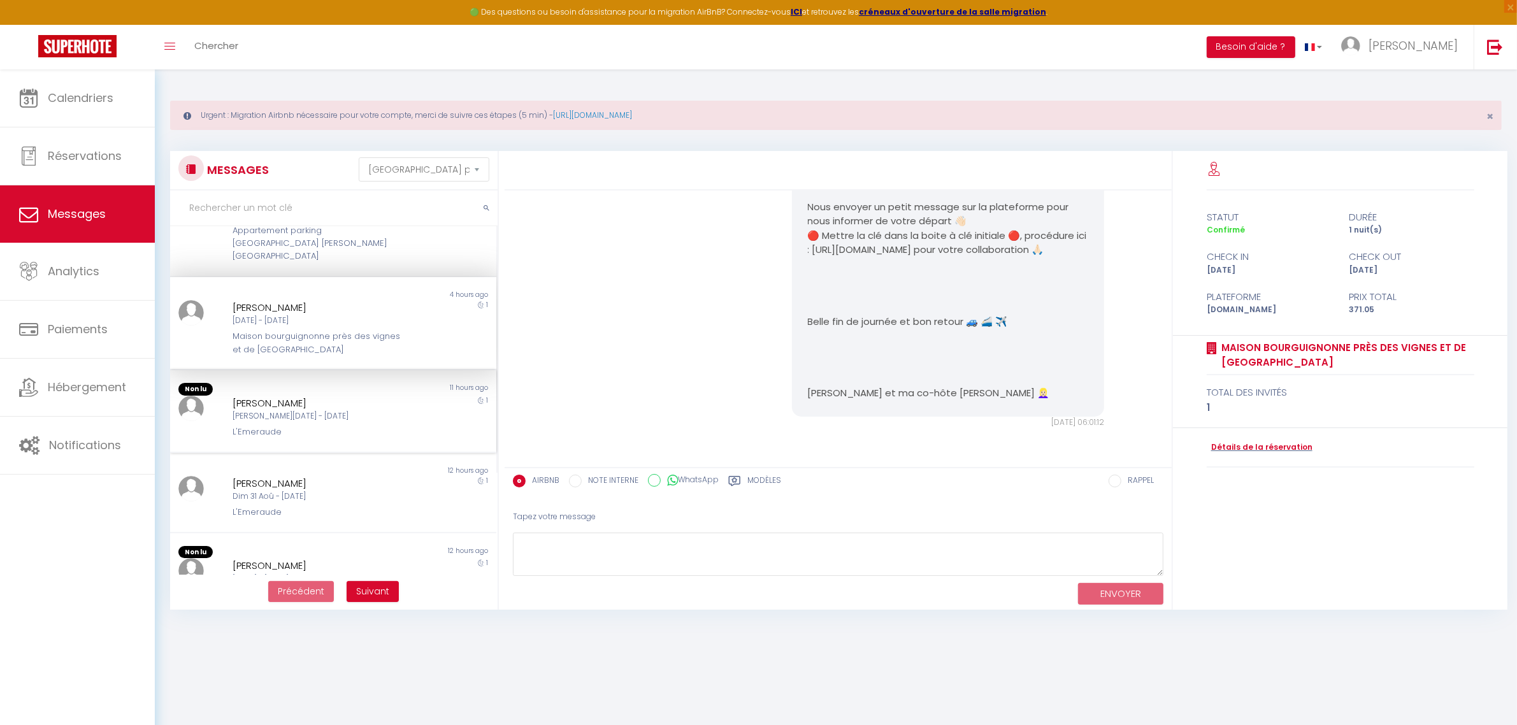
scroll to position [159, 0]
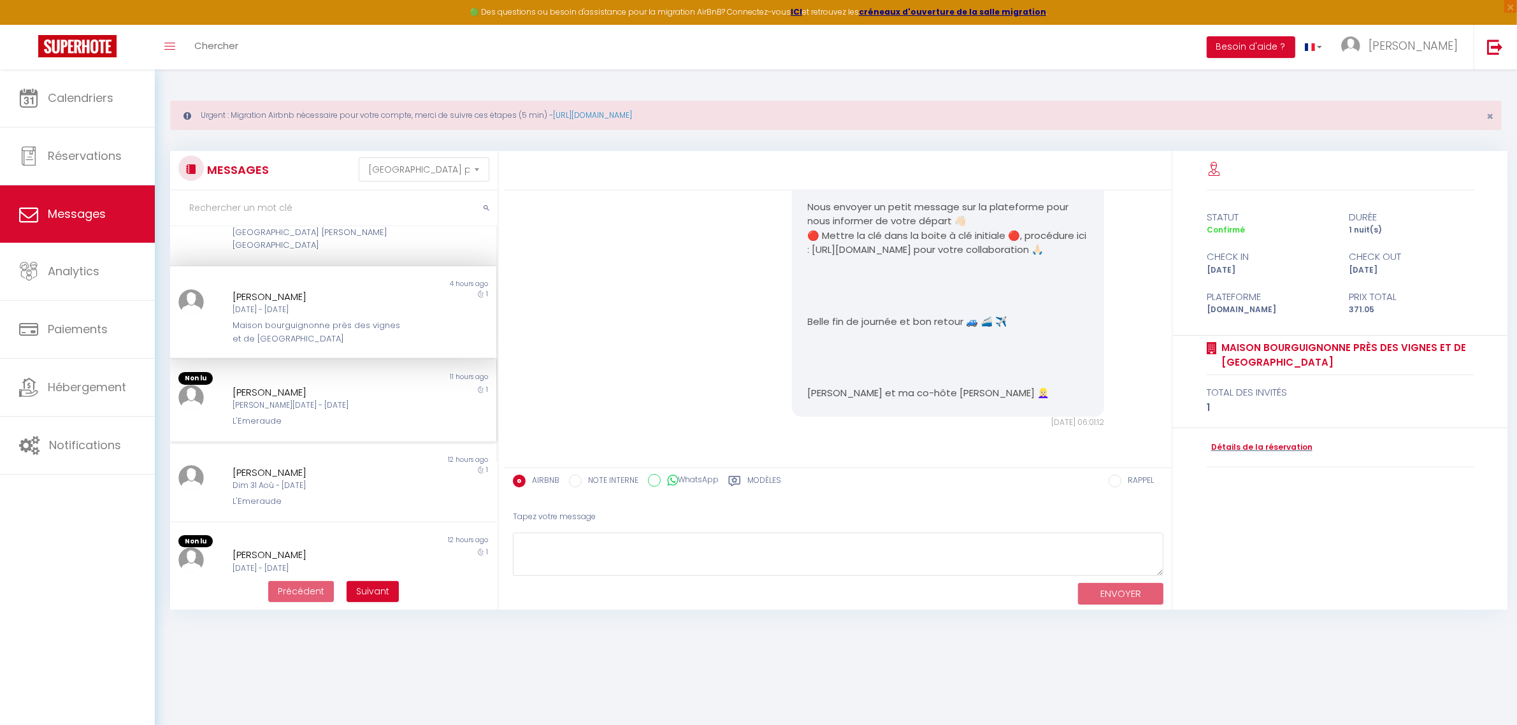
click at [336, 400] on div "[PERSON_NAME][DATE] - [DATE]" at bounding box center [319, 406] width 173 height 12
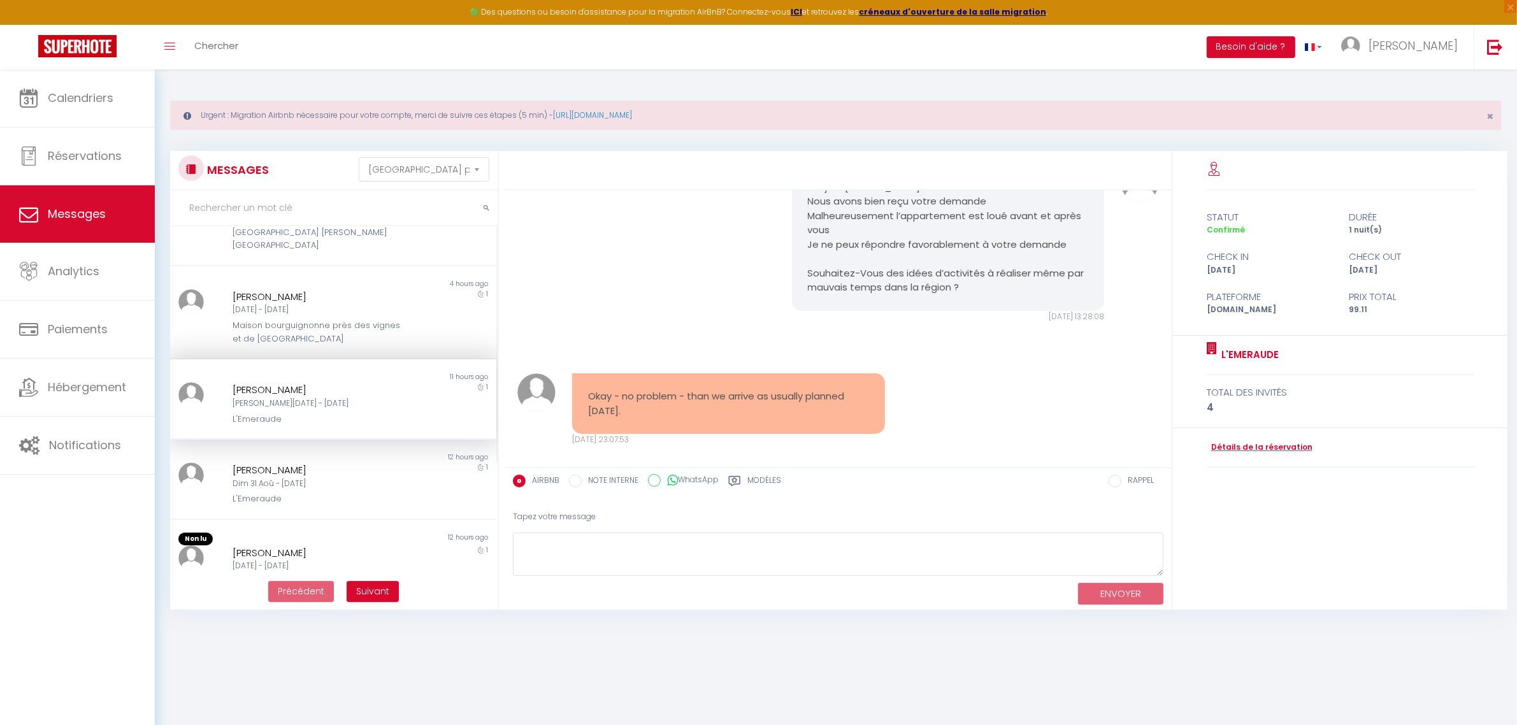
scroll to position [3538, 0]
click at [368, 463] on div "[PERSON_NAME]" at bounding box center [319, 470] width 173 height 15
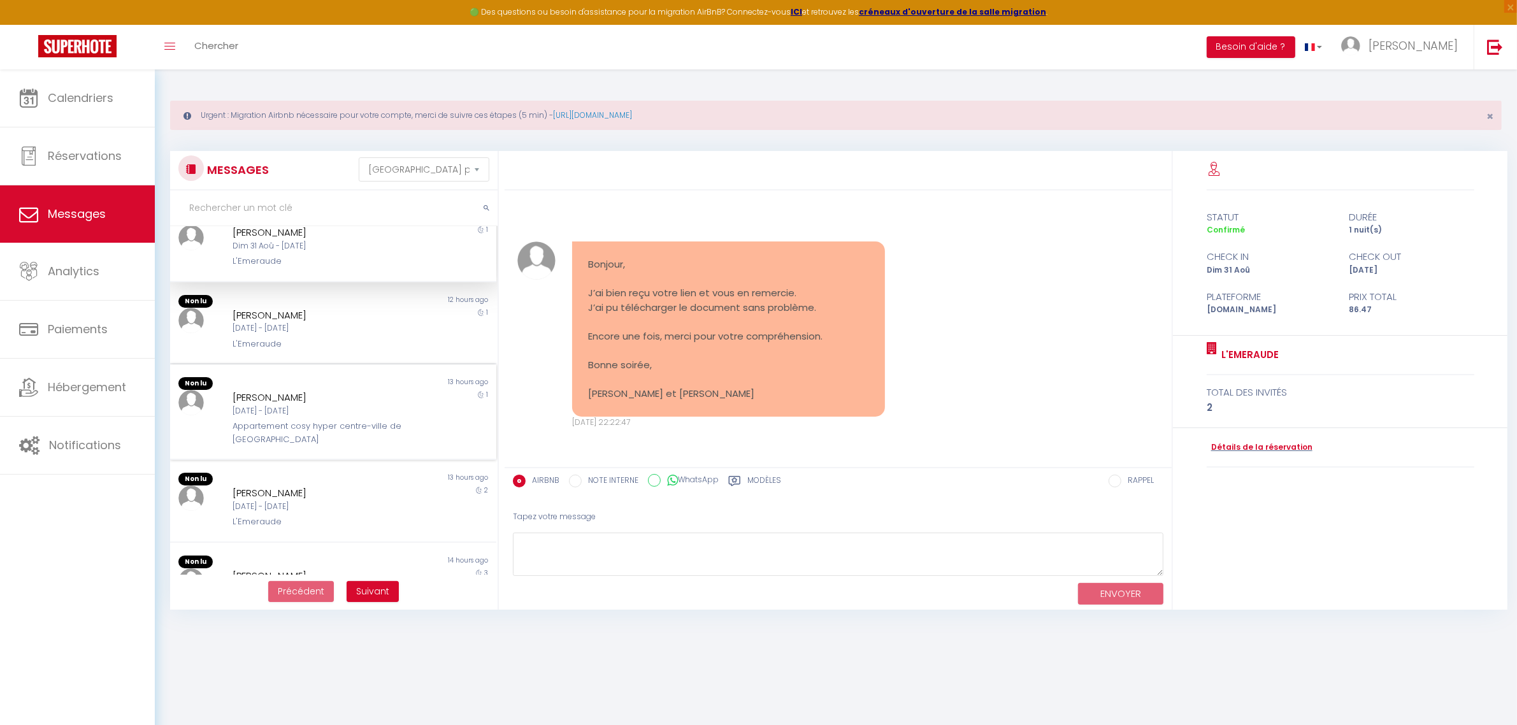
scroll to position [398, 0]
click at [322, 321] on div "[DATE] - [DATE]" at bounding box center [319, 327] width 173 height 12
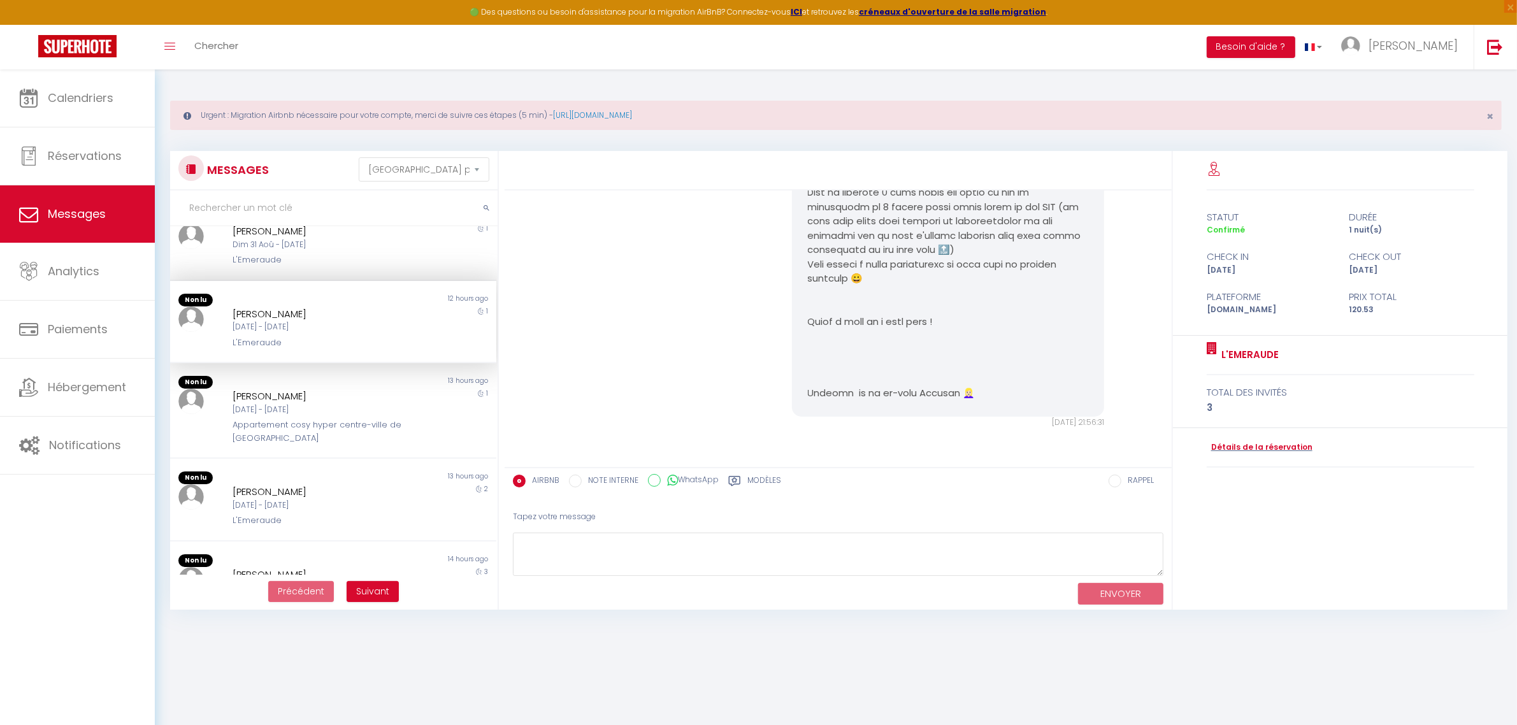
scroll to position [1416, 0]
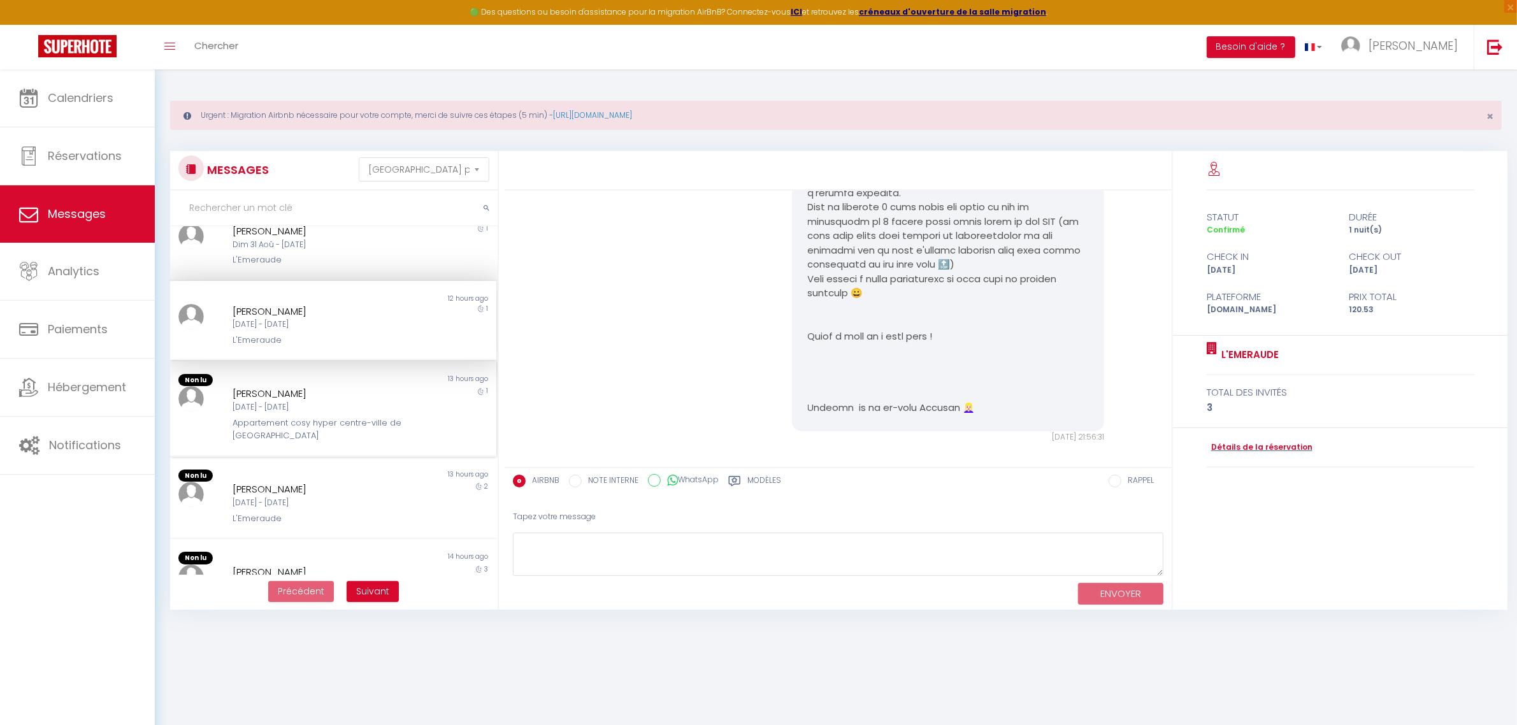
click at [333, 374] on div "13 hours ago" at bounding box center [414, 380] width 163 height 13
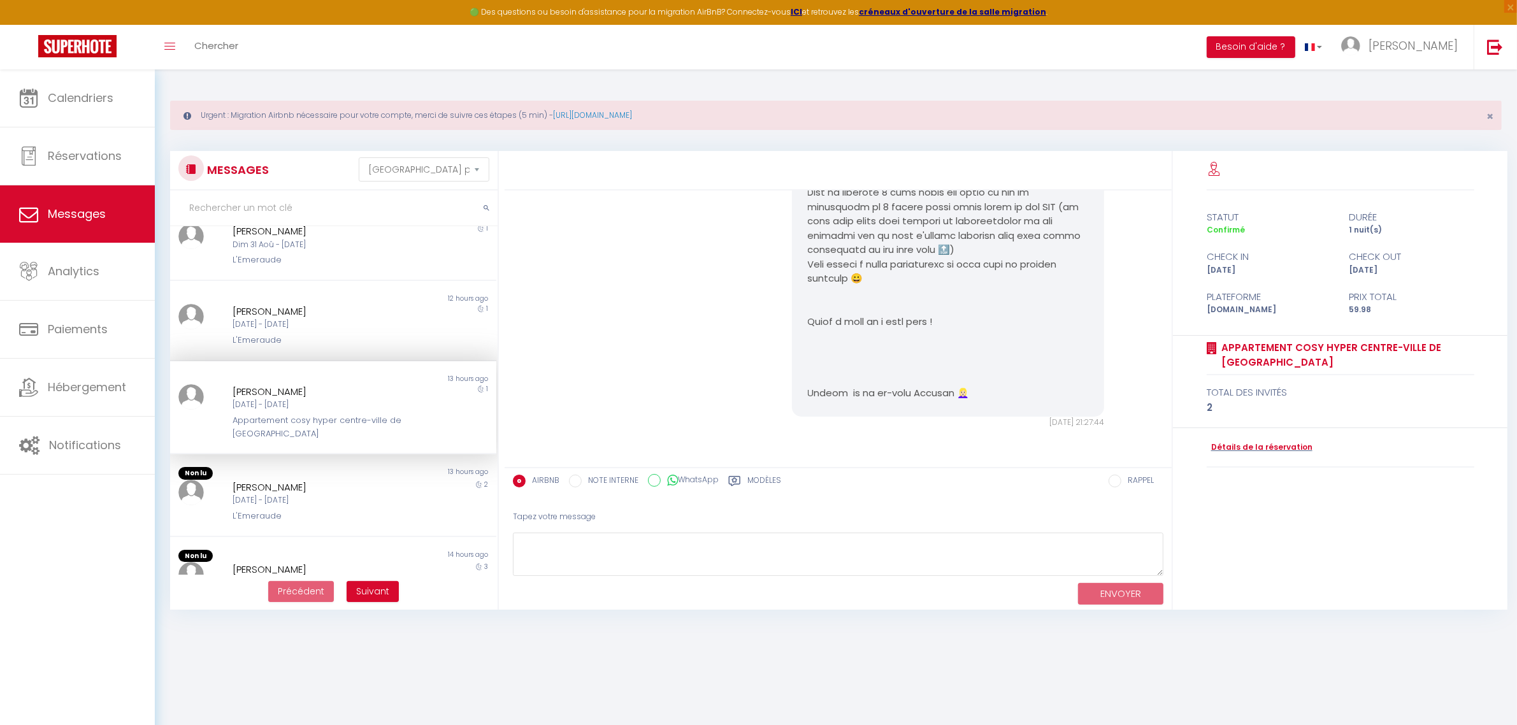
scroll to position [478, 0]
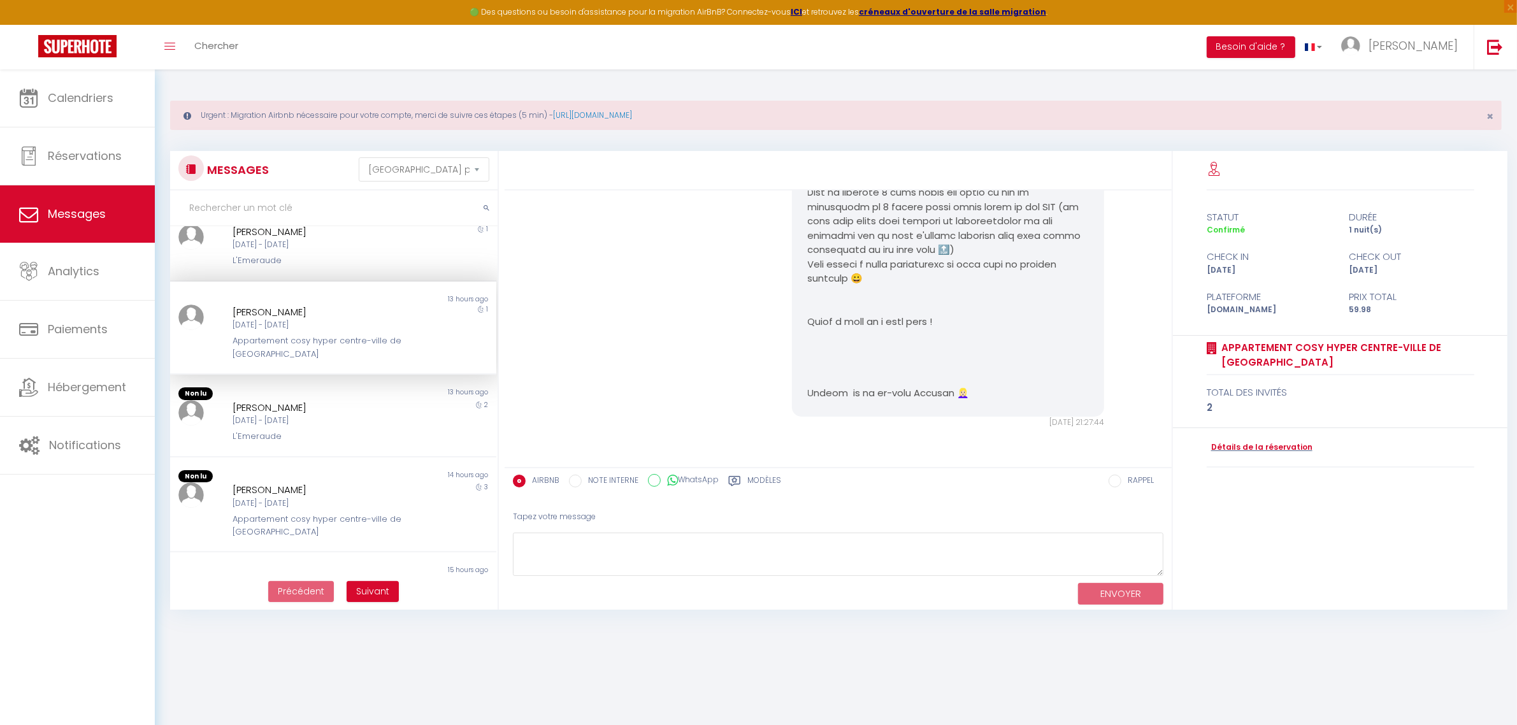
click at [338, 400] on div "[PERSON_NAME]" at bounding box center [319, 407] width 173 height 15
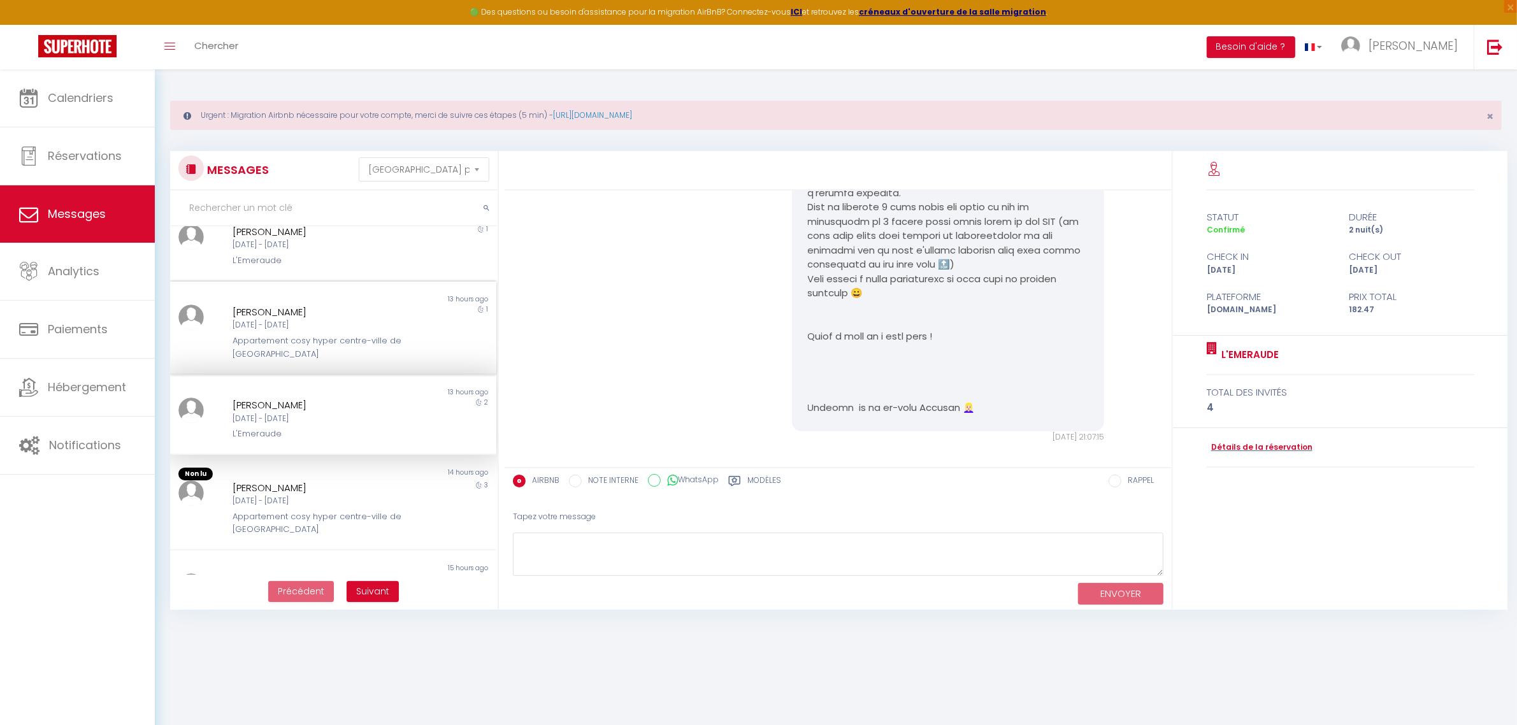
scroll to position [528, 0]
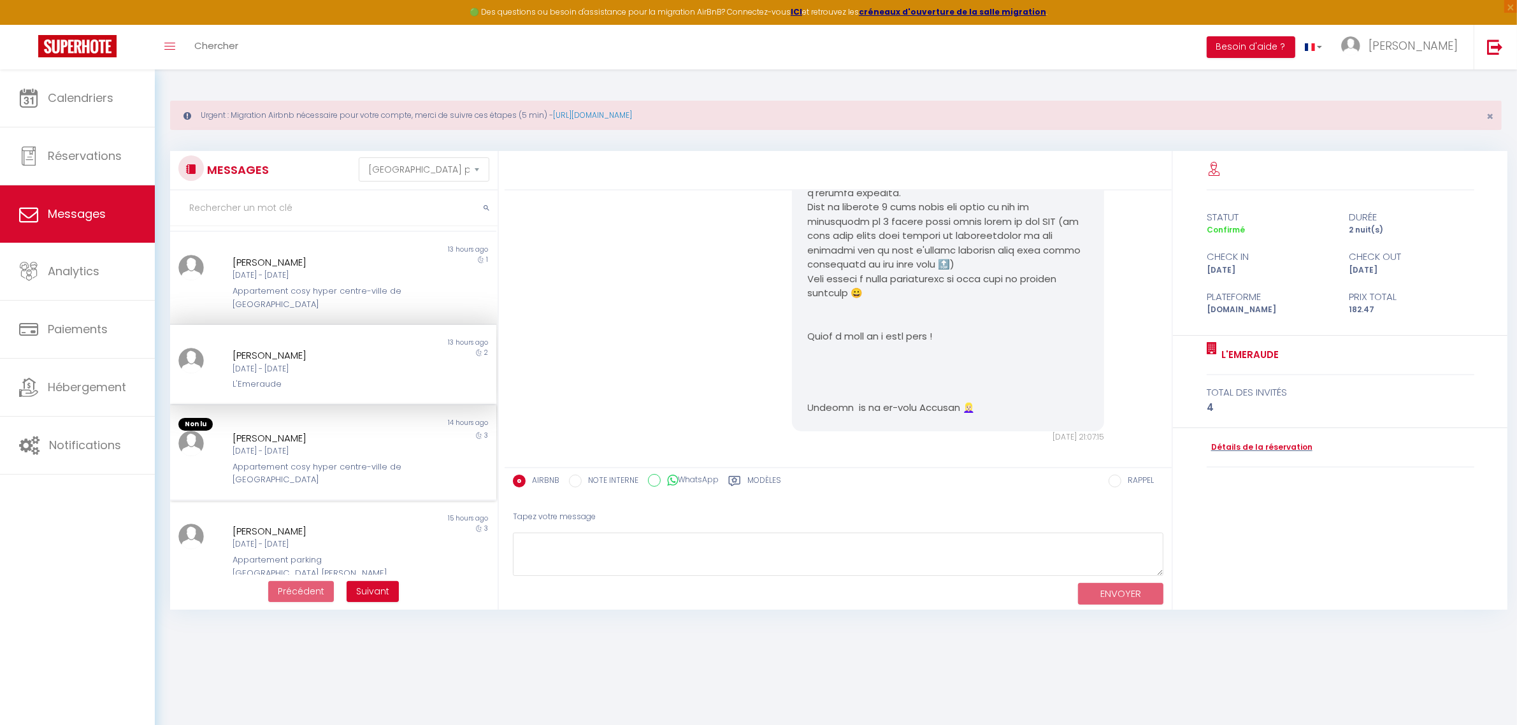
click at [323, 418] on div "Non lu" at bounding box center [251, 424] width 163 height 13
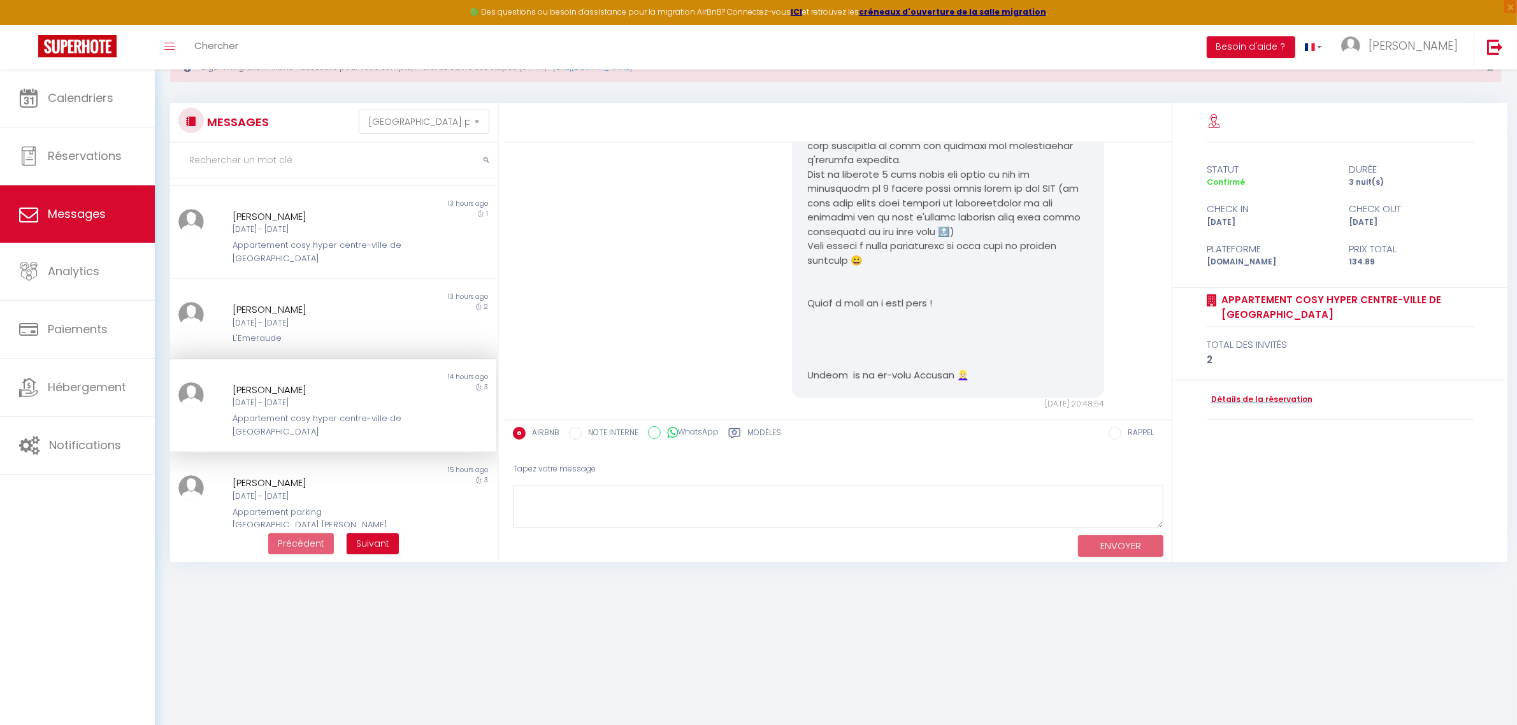
scroll to position [69, 0]
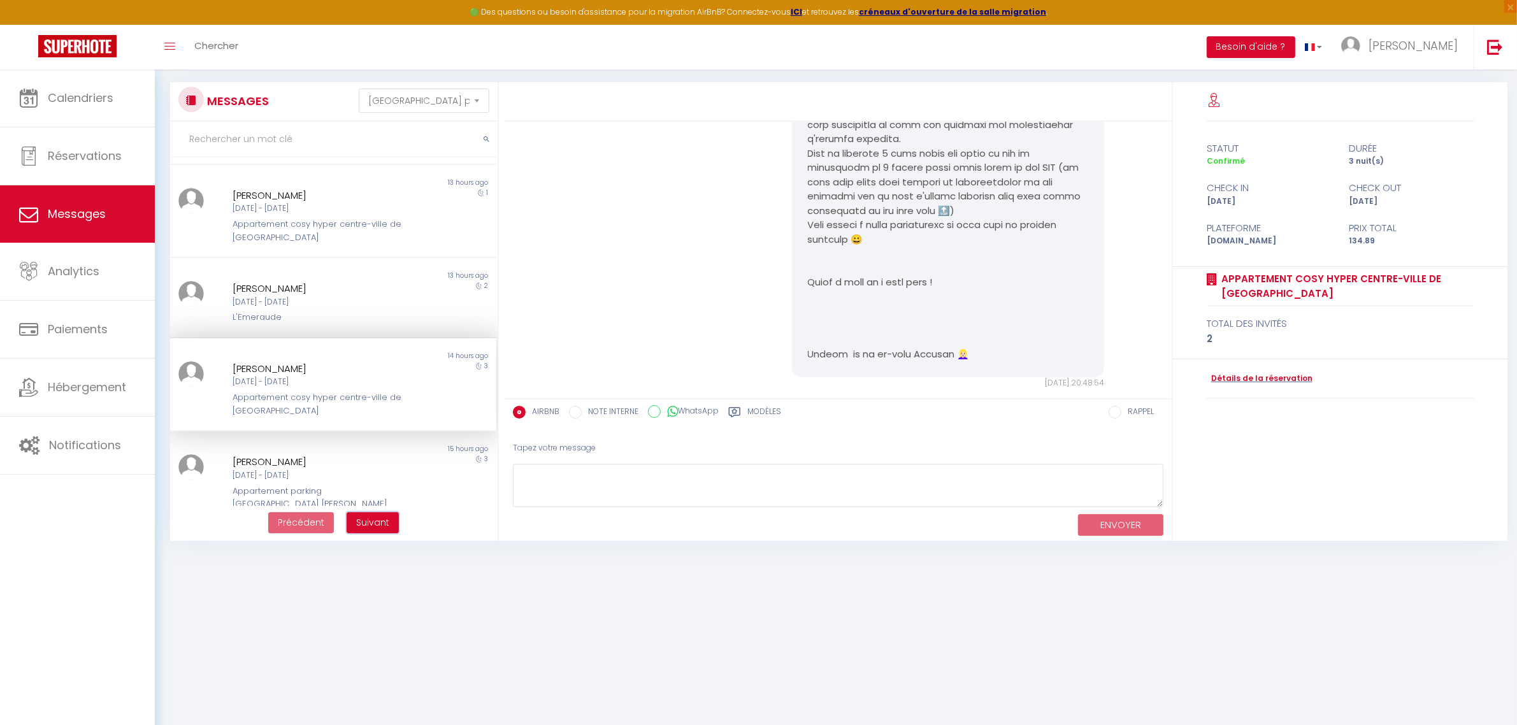
click at [374, 520] on span "Suivant" at bounding box center [372, 522] width 33 height 13
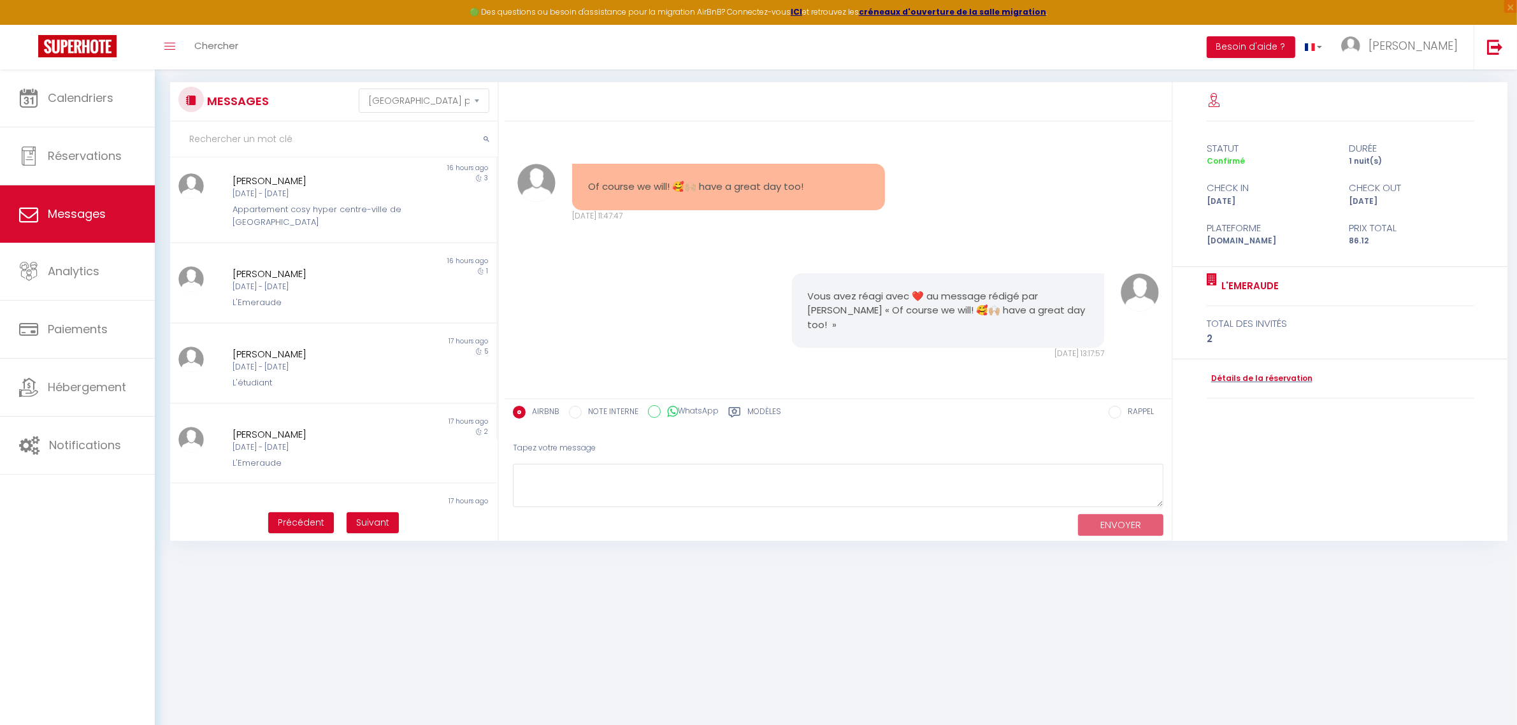
scroll to position [0, 0]
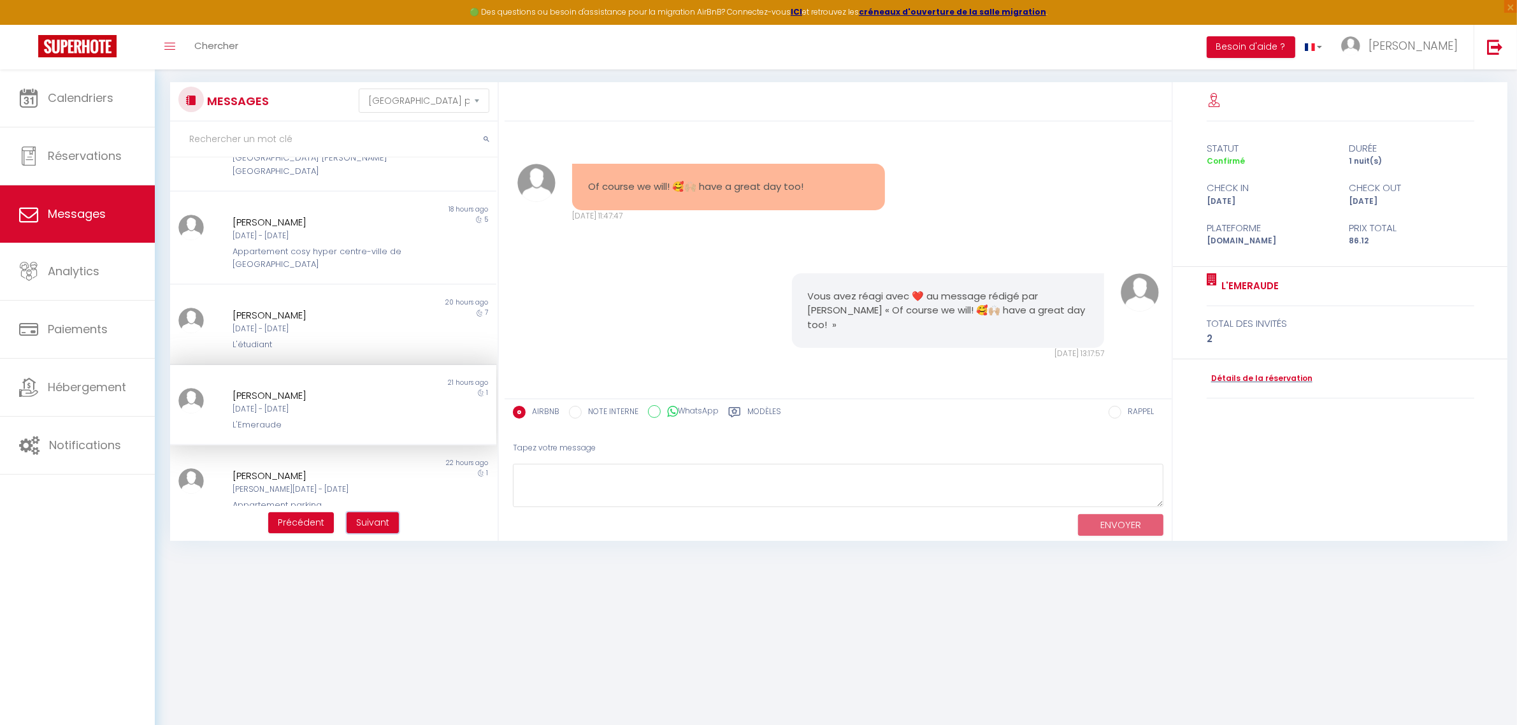
click at [373, 523] on span "Suivant" at bounding box center [372, 522] width 33 height 13
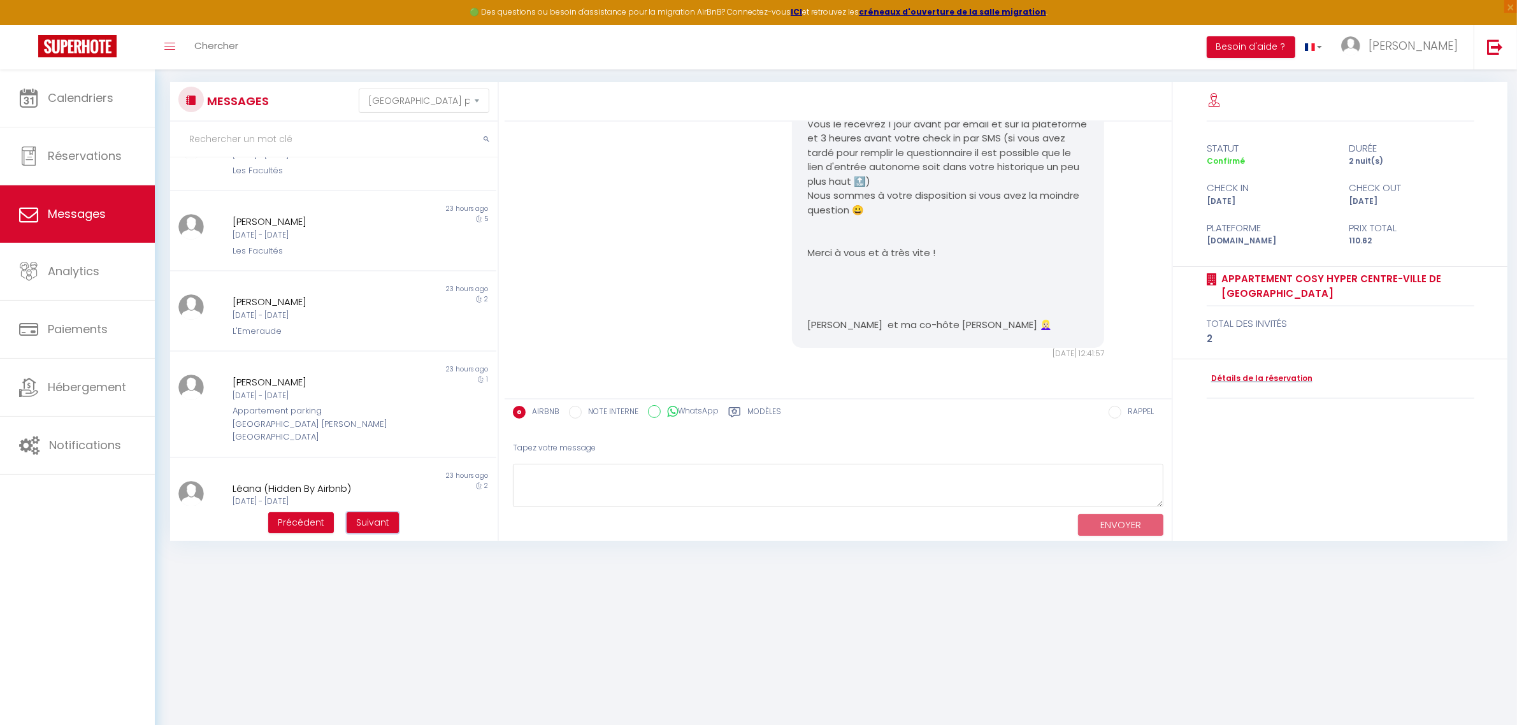
click at [374, 530] on button "Suivant" at bounding box center [373, 523] width 52 height 22
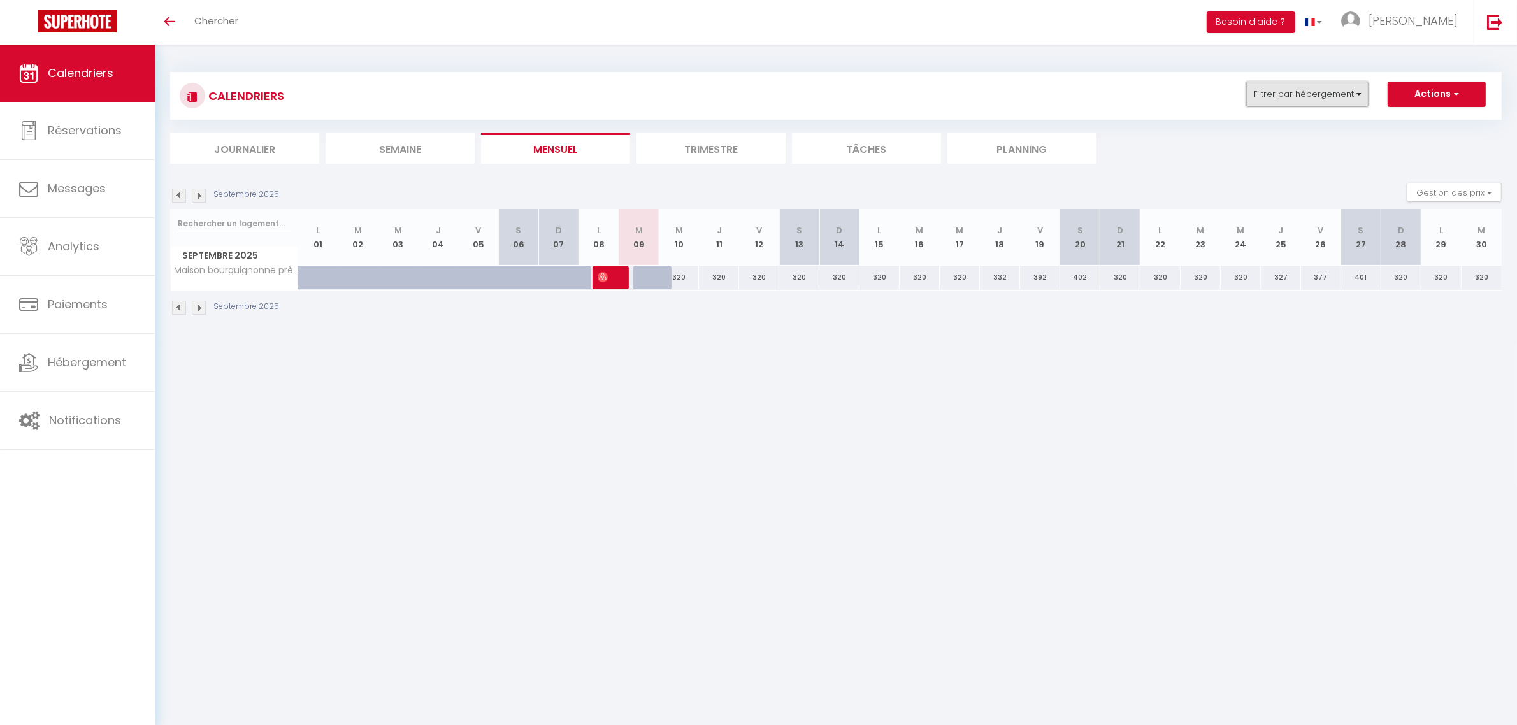
click at [1358, 97] on button "Filtrer par hébergement" at bounding box center [1308, 94] width 122 height 25
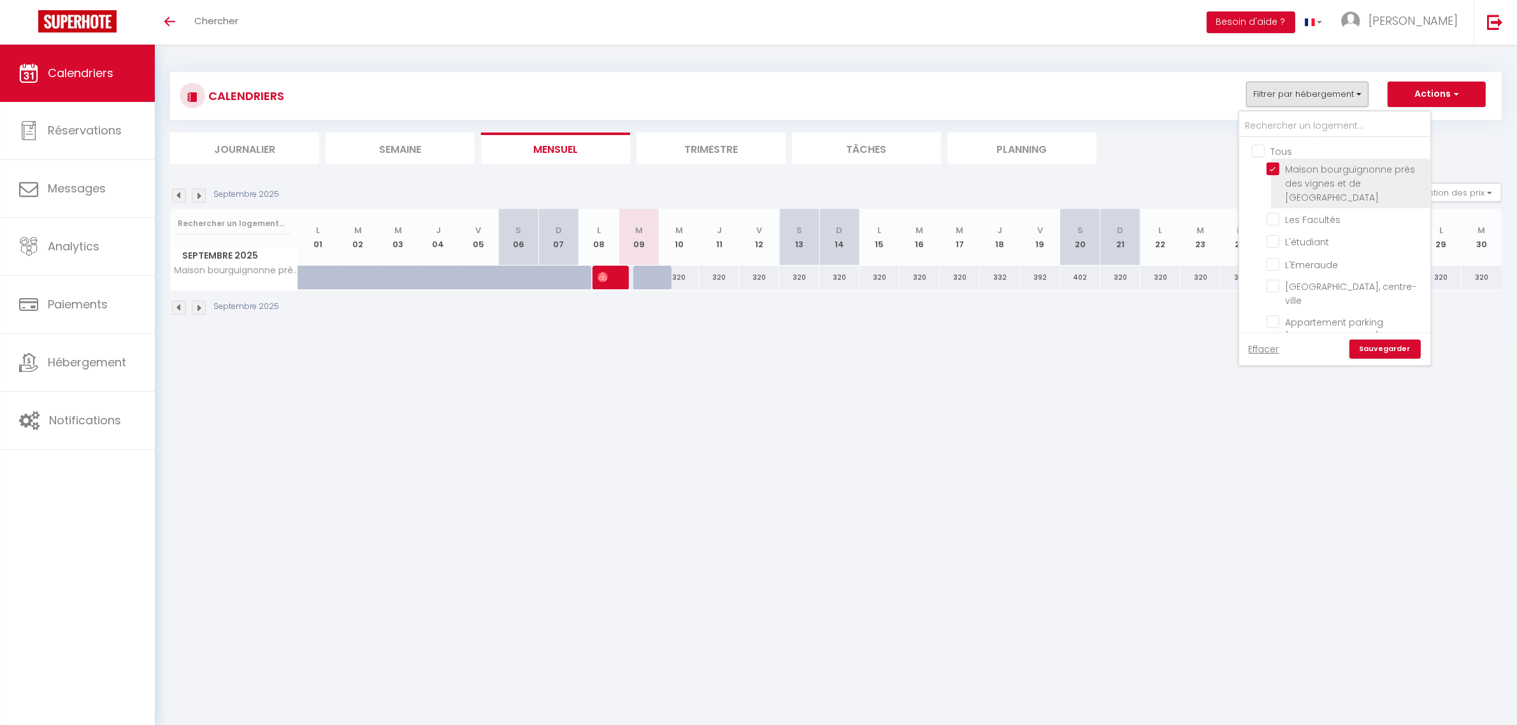
click at [1278, 164] on input "Maison bourguignonne près des vignes et de [GEOGRAPHIC_DATA]" at bounding box center [1346, 169] width 159 height 13
checkbox input "false"
click at [1273, 315] on input "Appartement parking [GEOGRAPHIC_DATA] [PERSON_NAME][GEOGRAPHIC_DATA]" at bounding box center [1346, 321] width 159 height 13
checkbox input "true"
checkbox input "false"
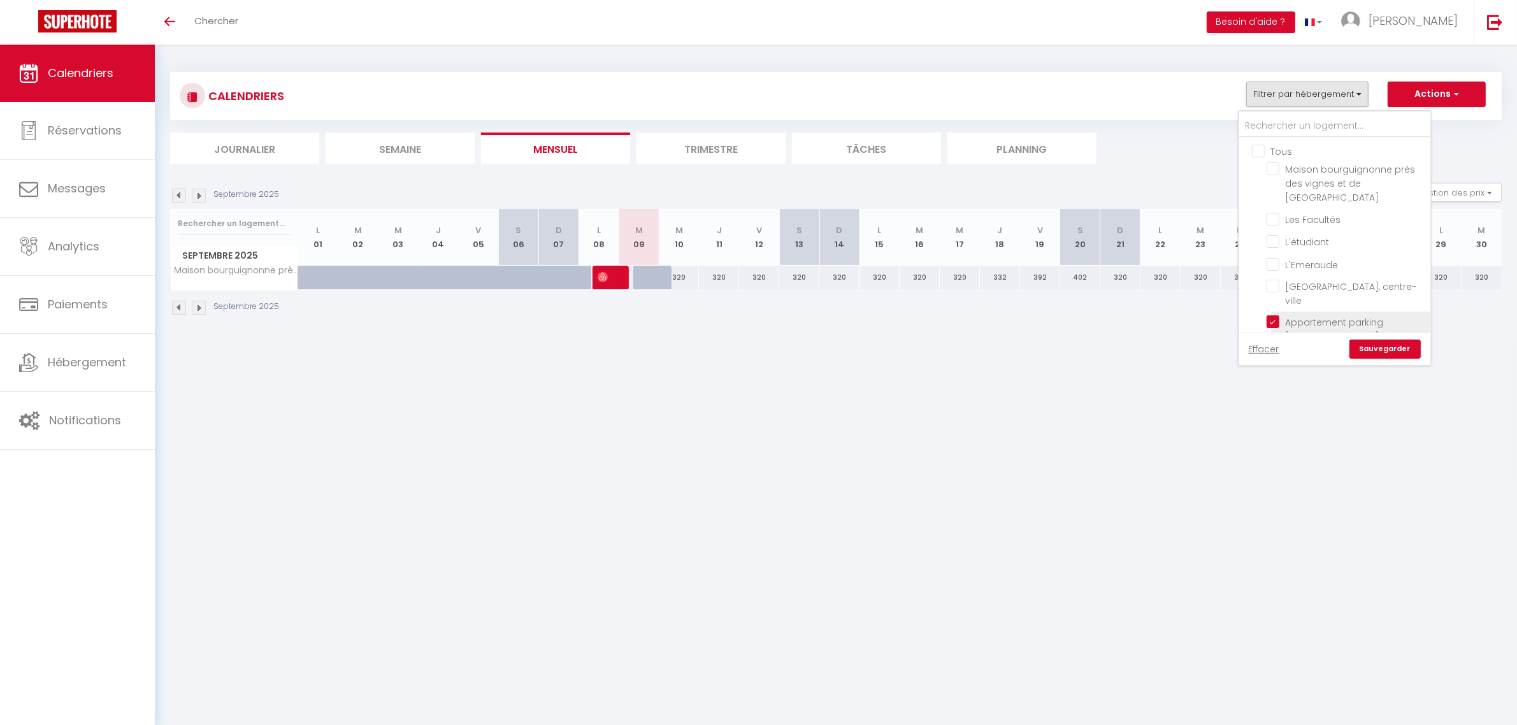
checkbox input "false"
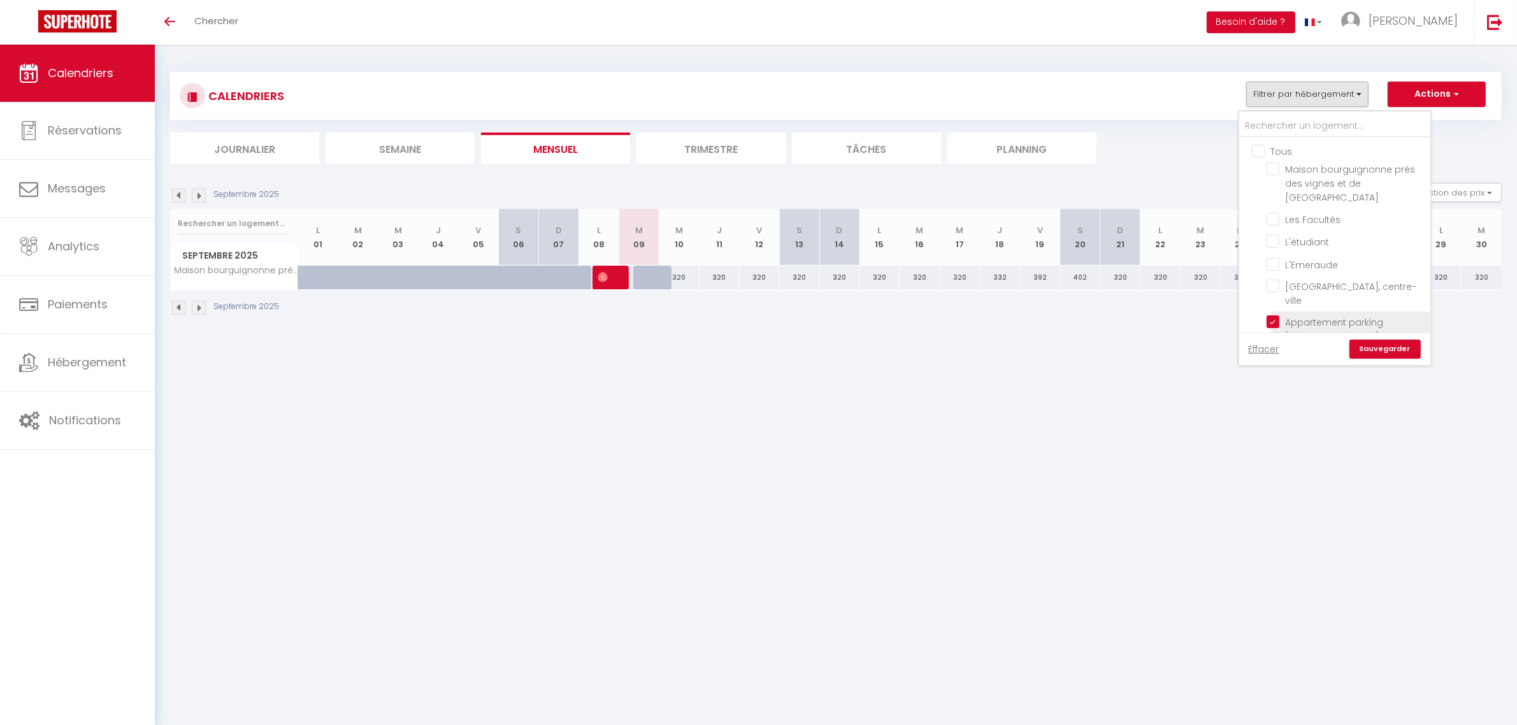
checkbox input "false"
click at [1378, 352] on link "Sauvegarder" at bounding box center [1385, 349] width 71 height 19
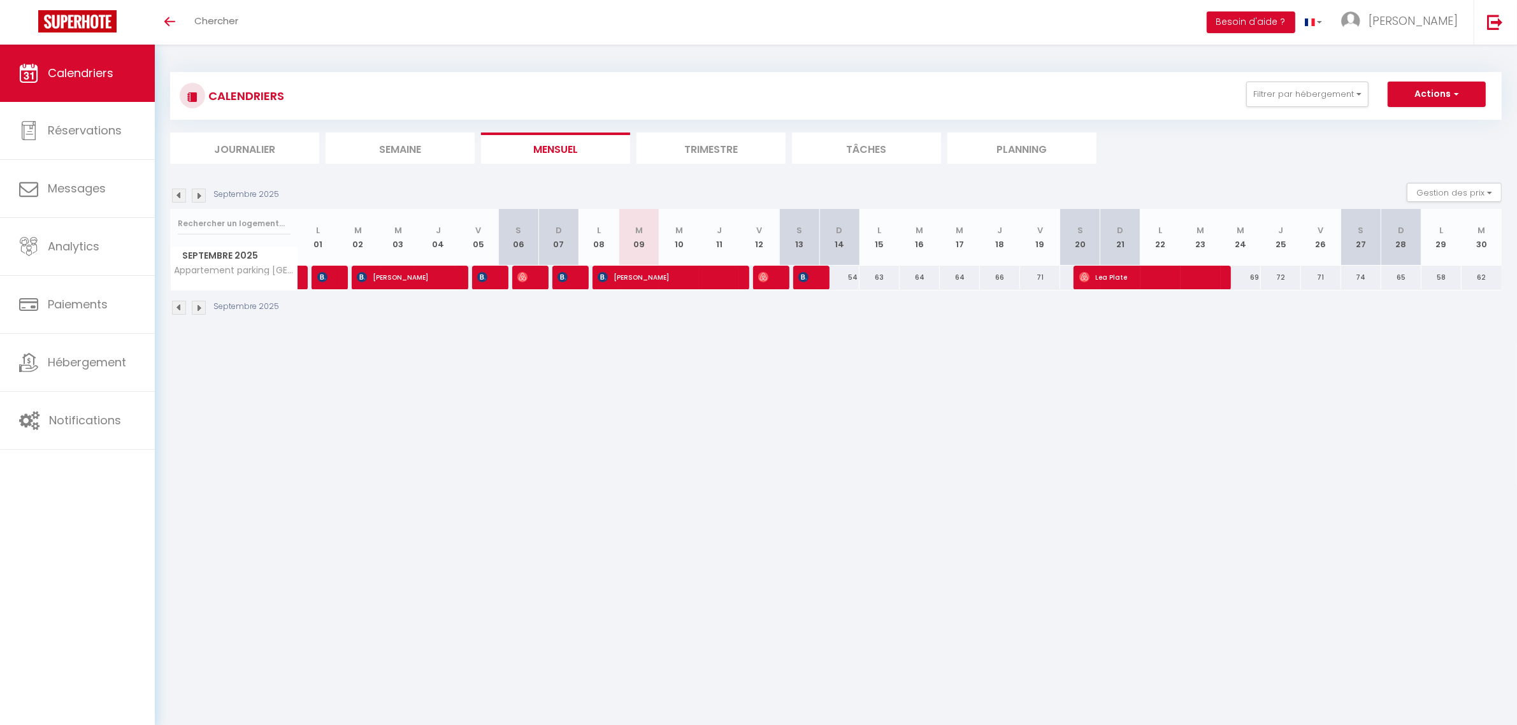
click at [199, 199] on img at bounding box center [199, 196] width 14 height 14
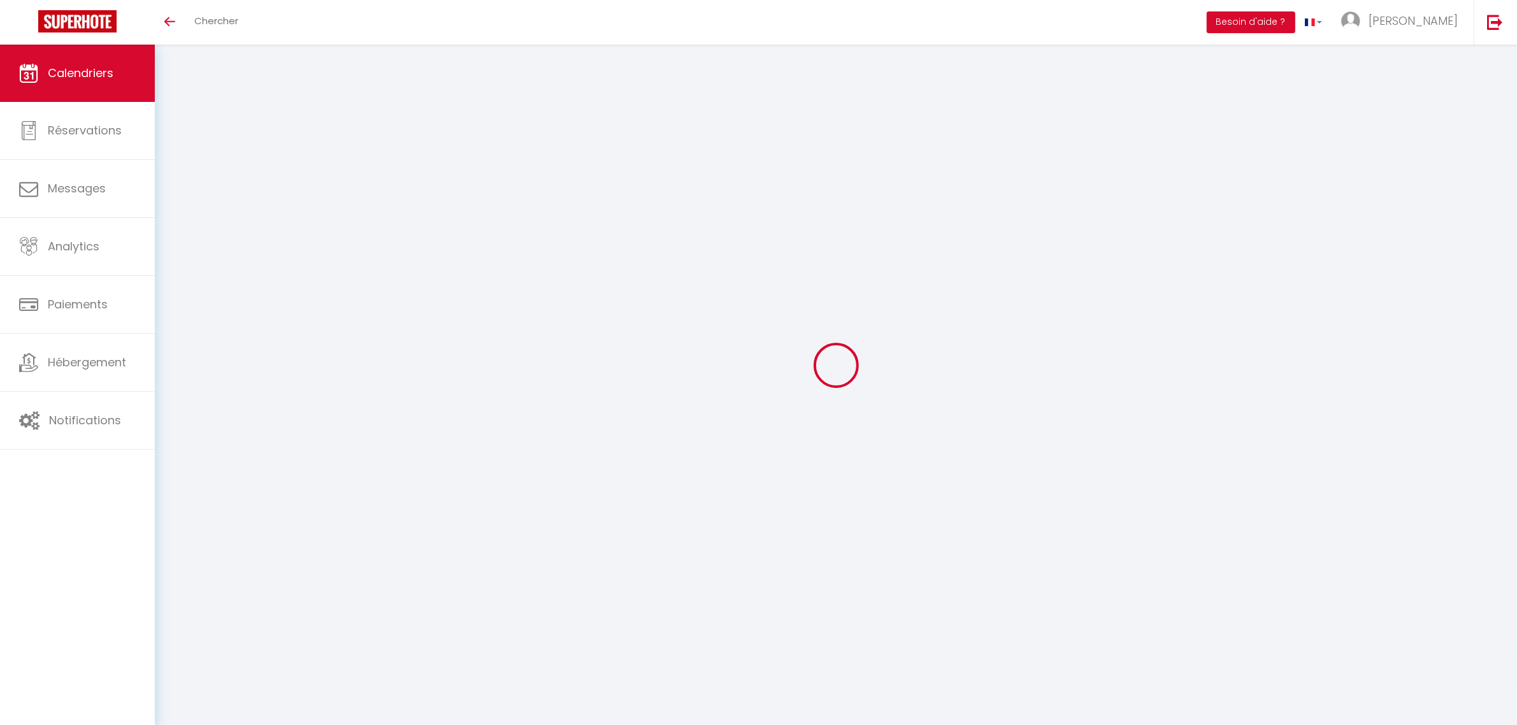
select select
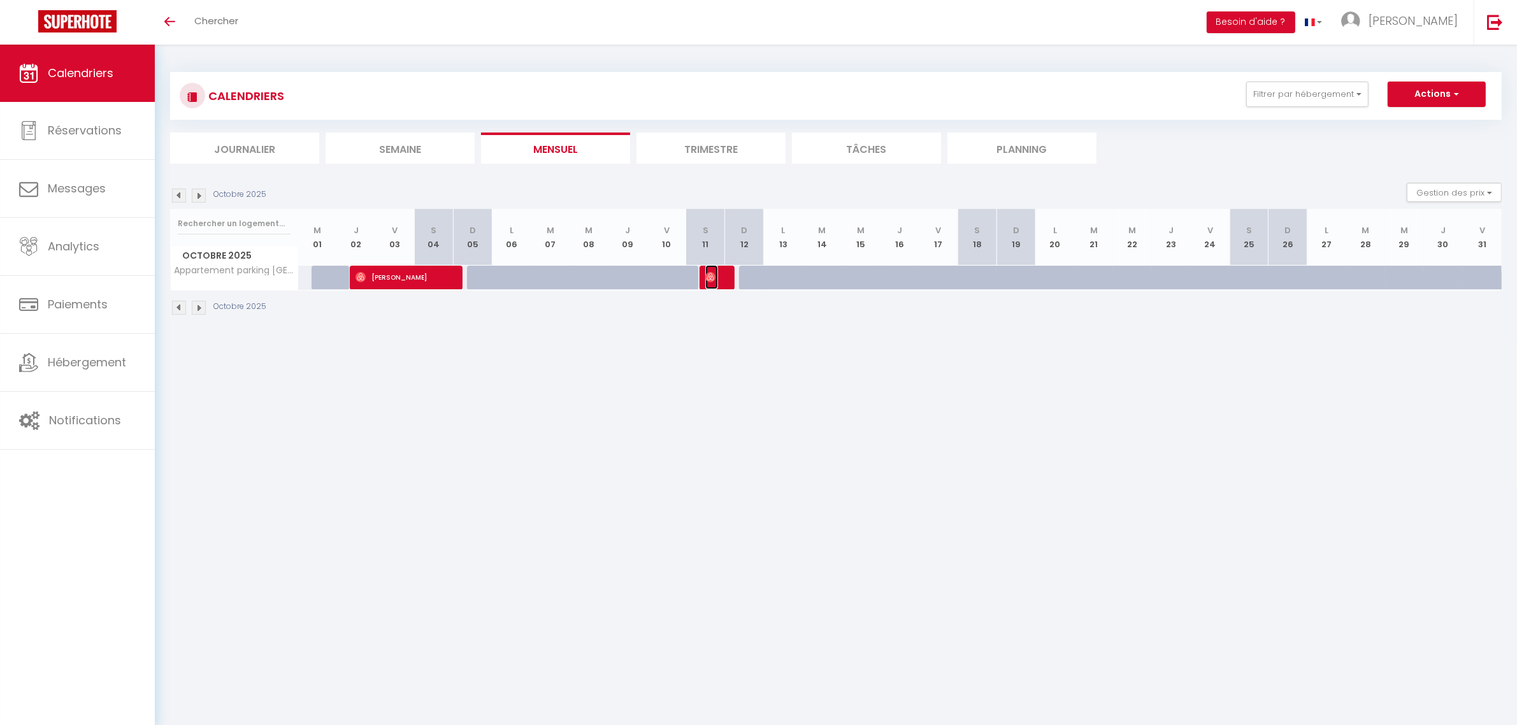
click at [706, 276] on img at bounding box center [711, 277] width 10 height 10
select select "OK"
select select "0"
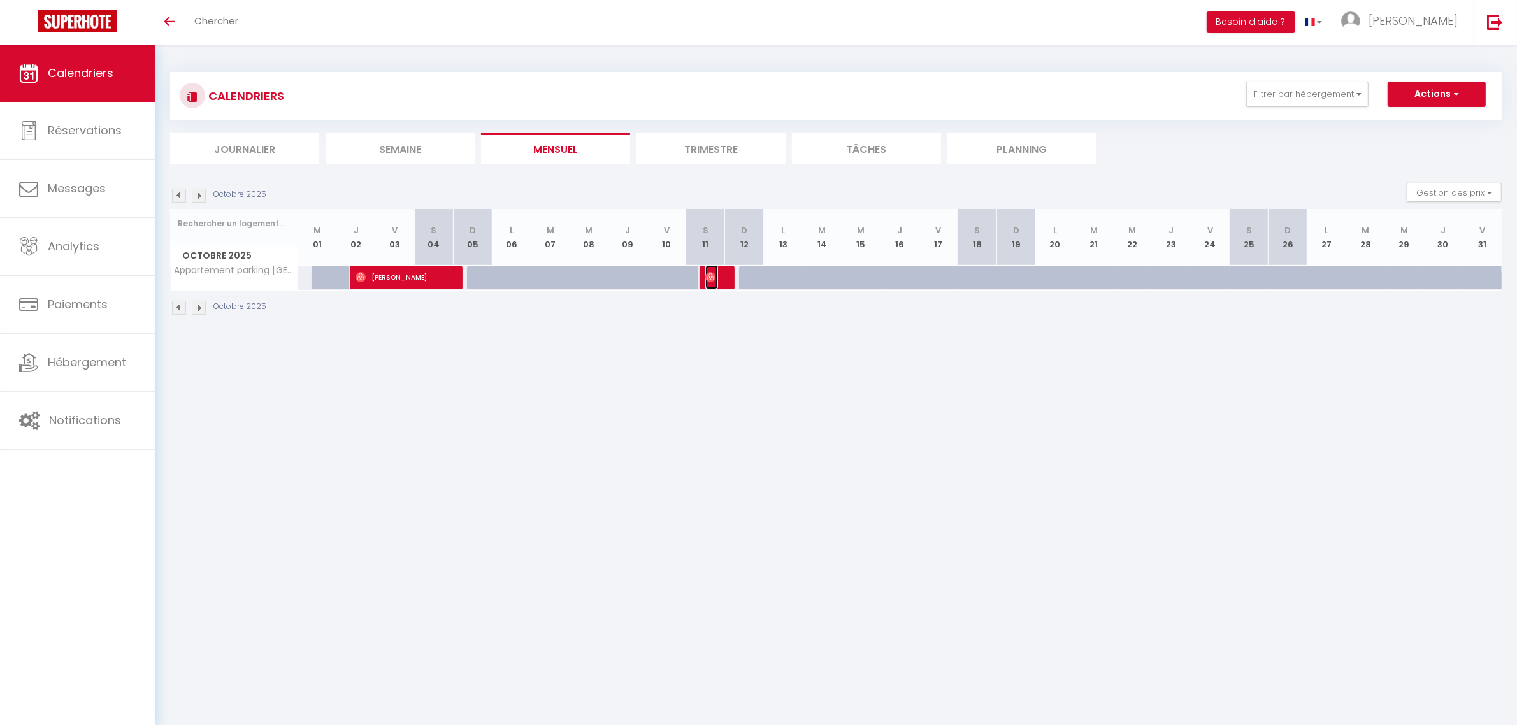
select select "1"
select select
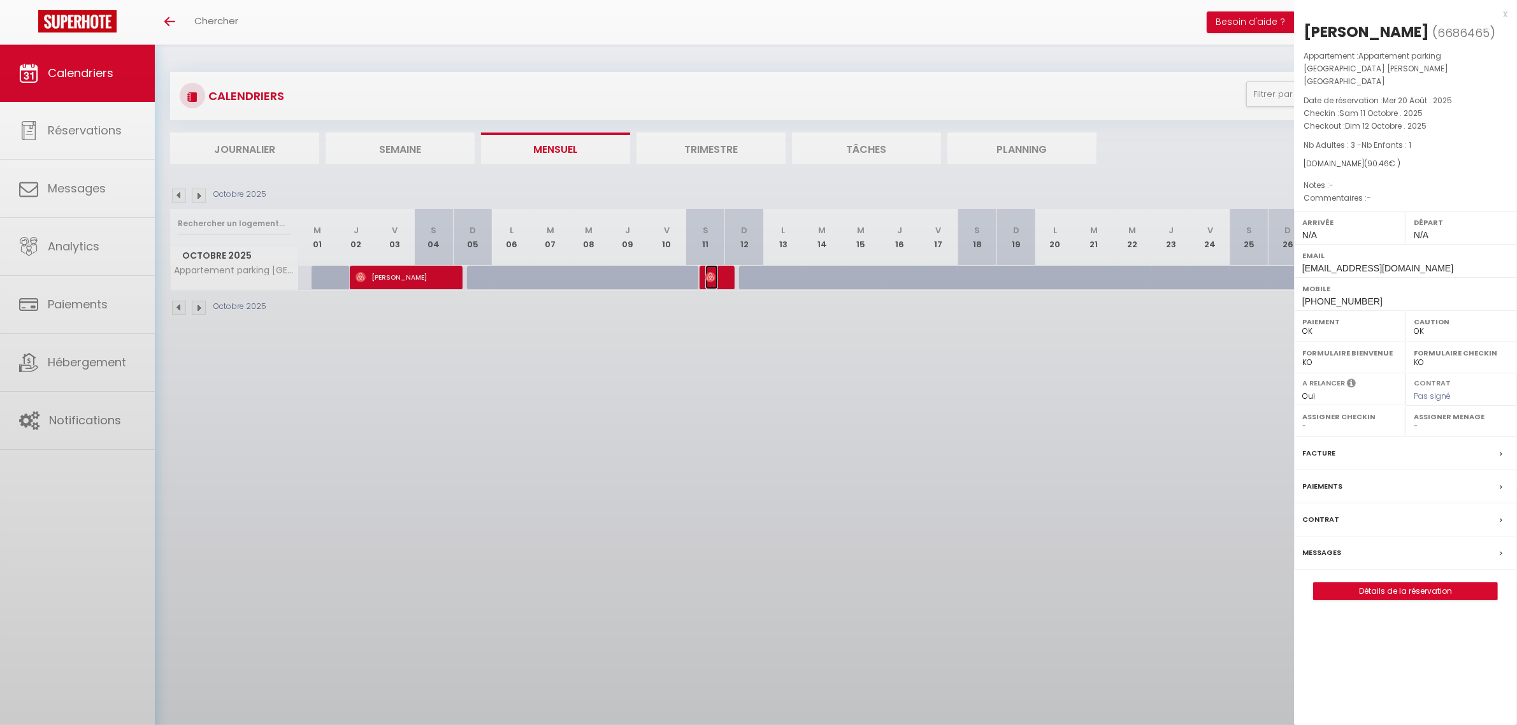
select select "40011"
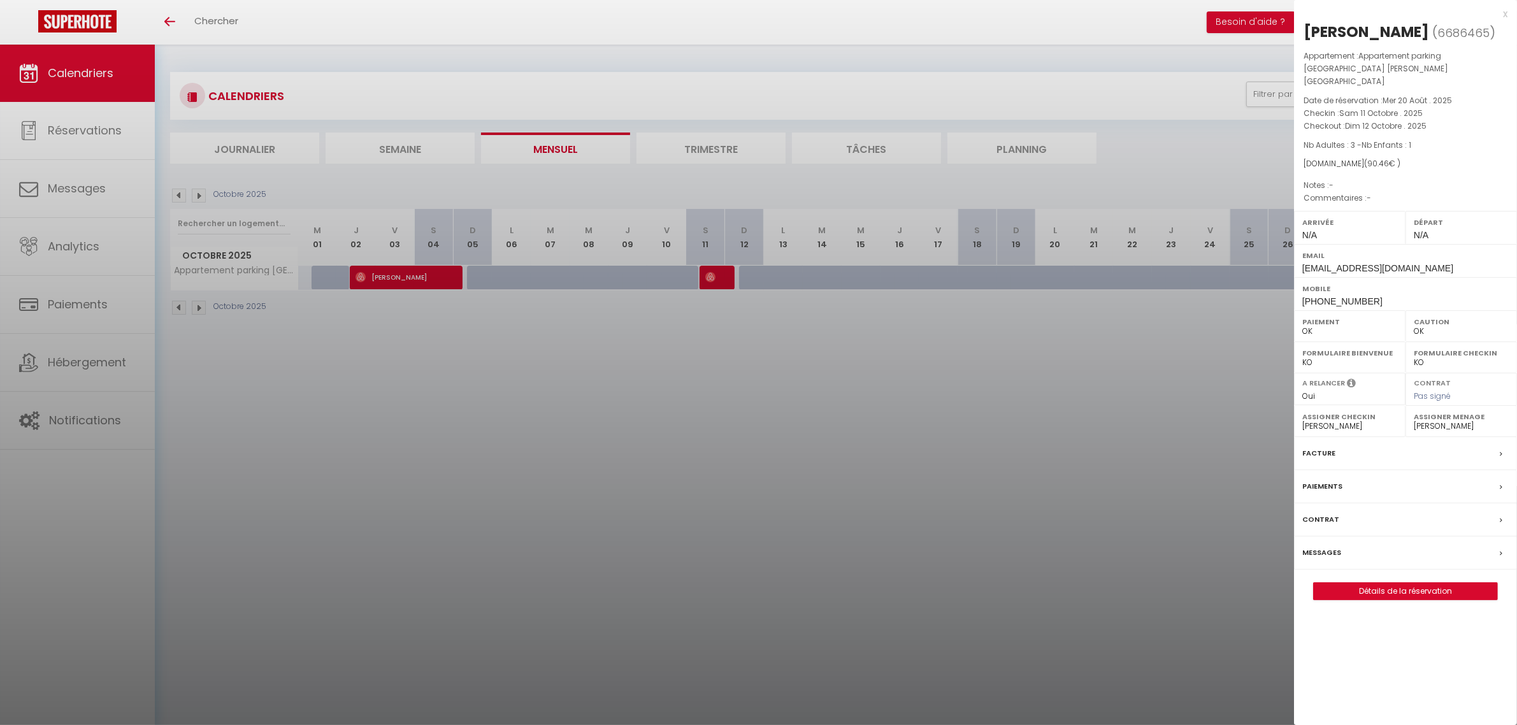
click at [950, 406] on div at bounding box center [758, 362] width 1517 height 725
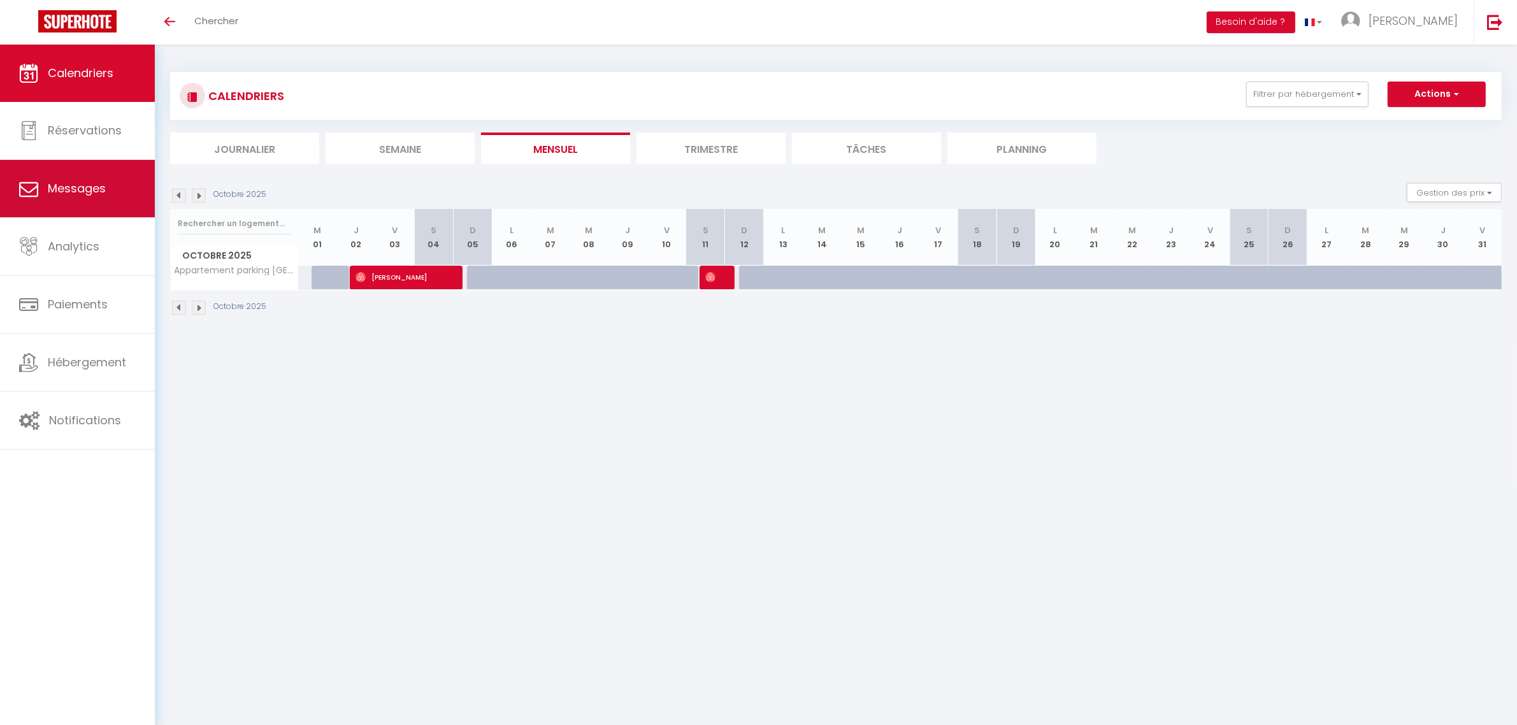
click at [80, 199] on link "Messages" at bounding box center [77, 188] width 155 height 57
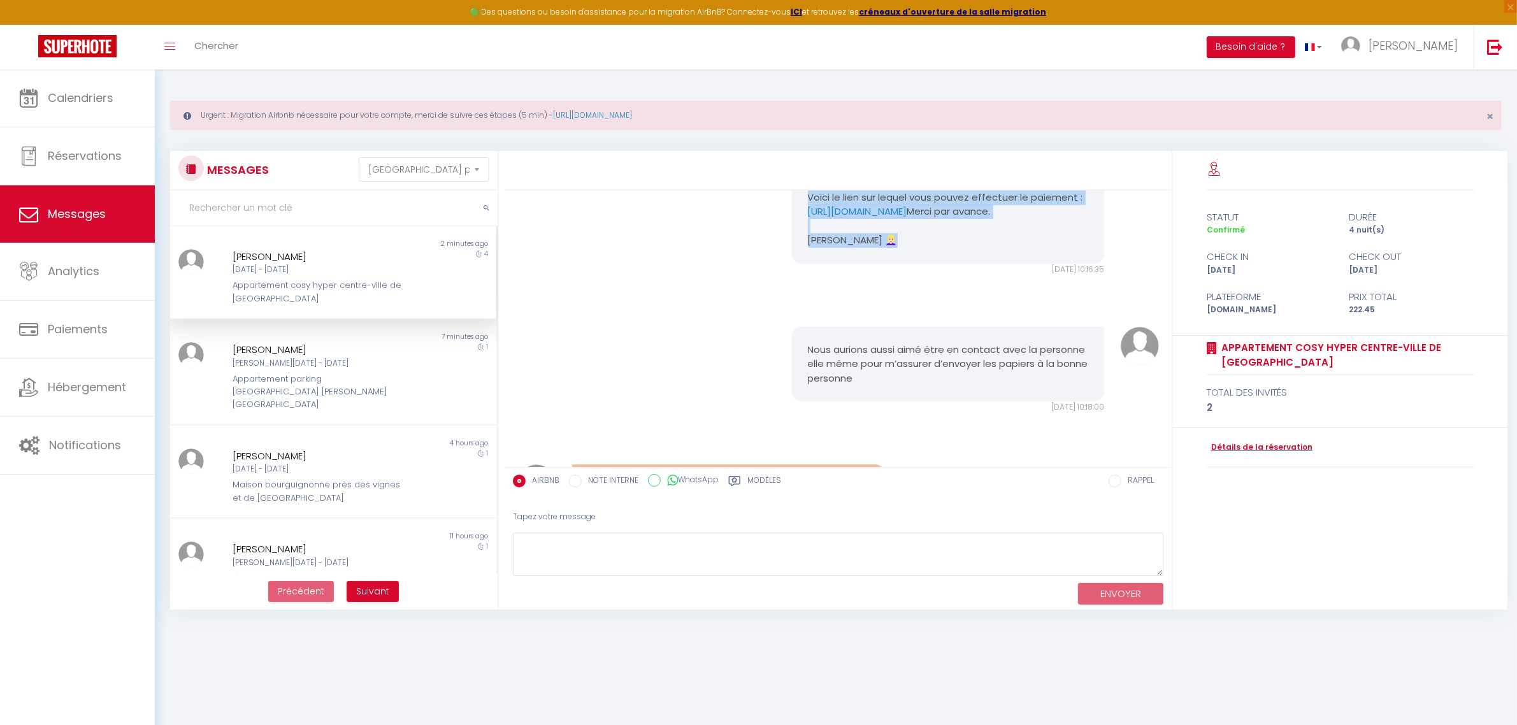
scroll to position [7965, 0]
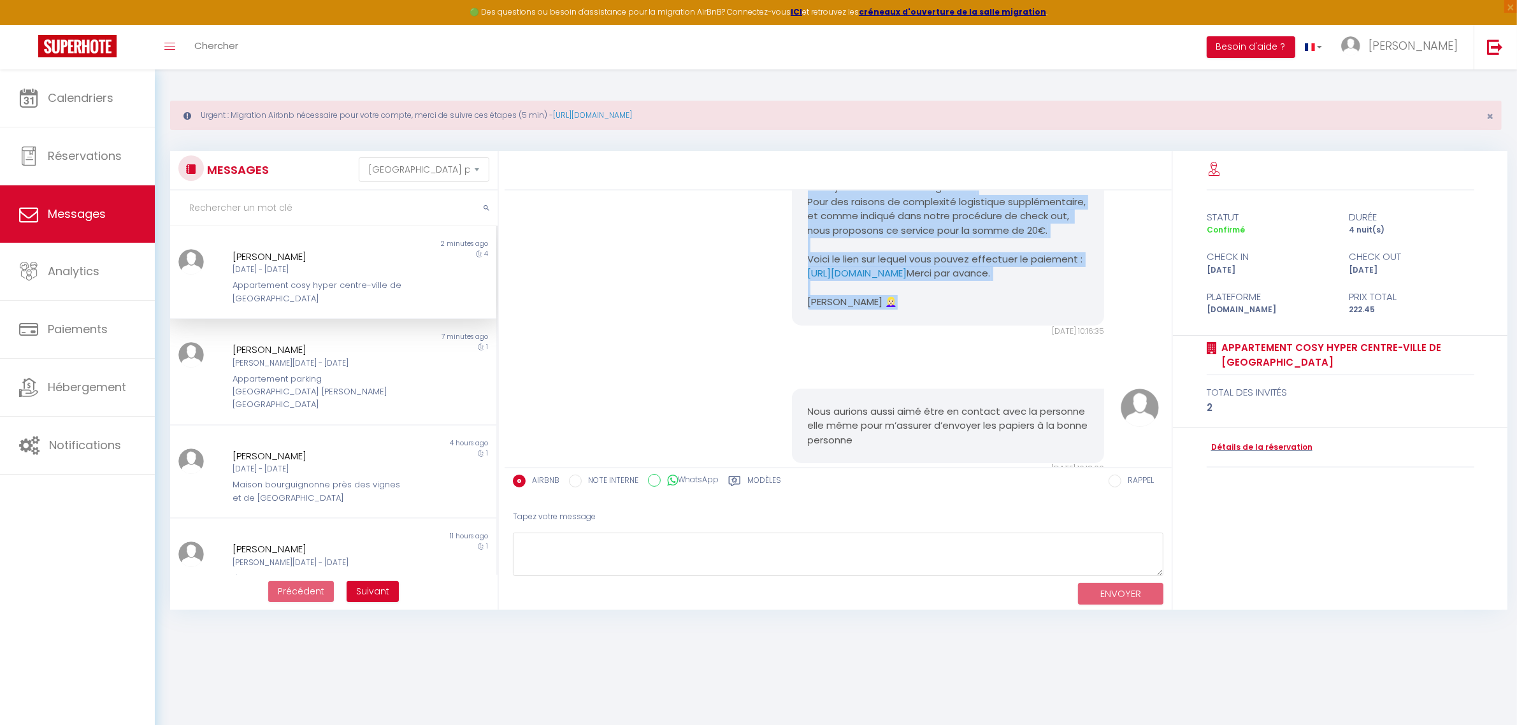
drag, startPoint x: 871, startPoint y: 365, endPoint x: 804, endPoint y: 381, distance: 68.8
click at [808, 310] on pre "Bonjour Alex Alex Bvt, Vous venez de nous faire part de votre souhait de vous r…" at bounding box center [948, 224] width 281 height 172
copy pre "Bonjour Alex Alex Bvt, Vous venez de nous faire part de votre souhait de vous r…"
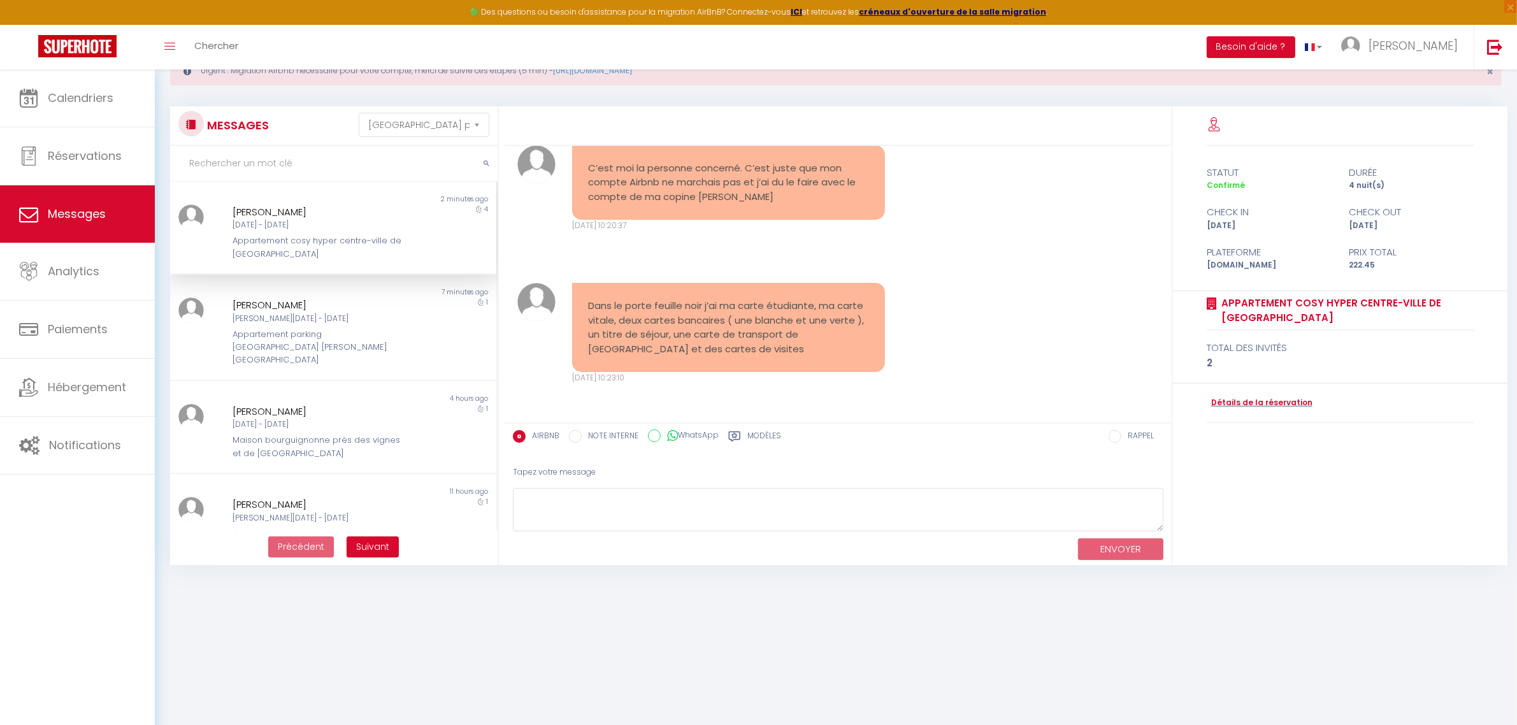
scroll to position [69, 0]
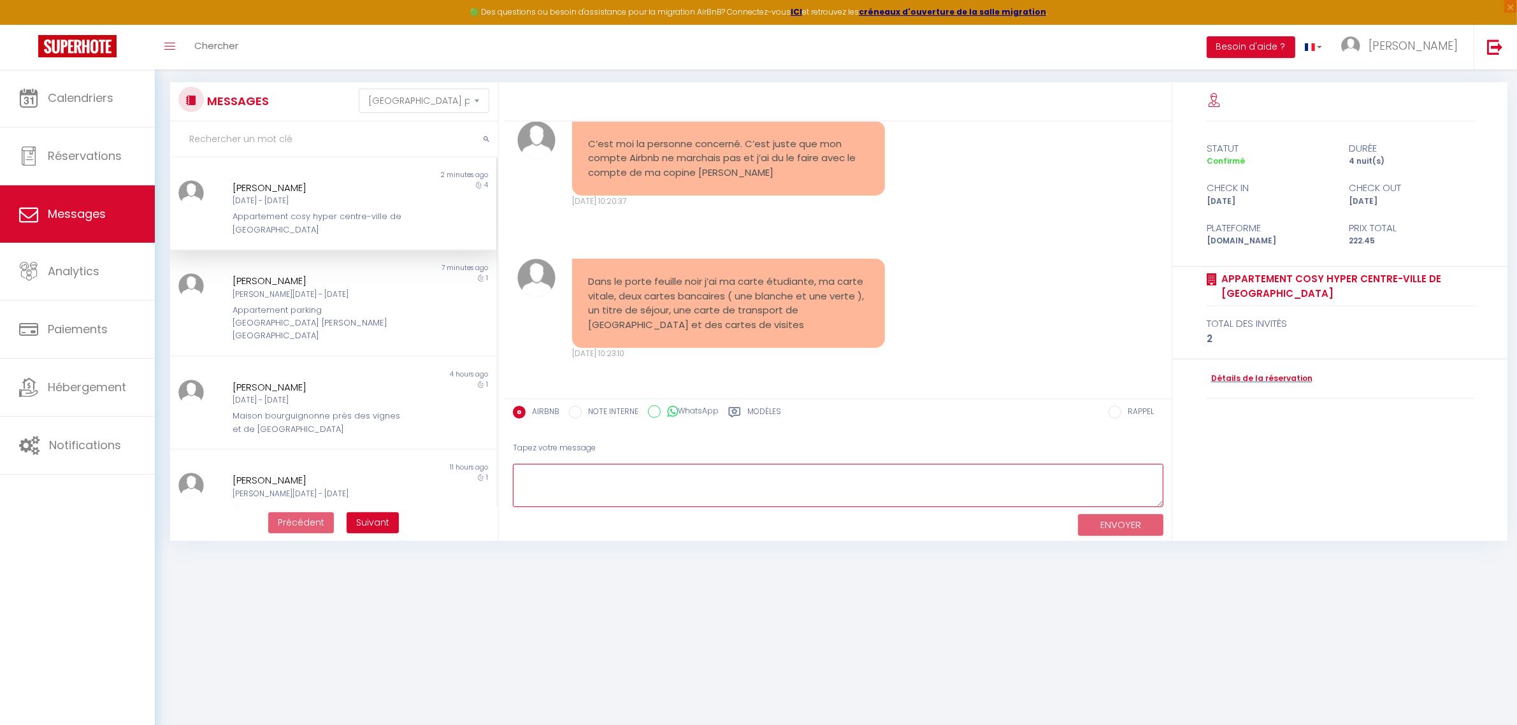
click at [677, 481] on textarea at bounding box center [838, 486] width 651 height 44
paste textarea "Bonjour [PERSON_NAME], Vous venez de nous faire part de votre souhait de vous r…"
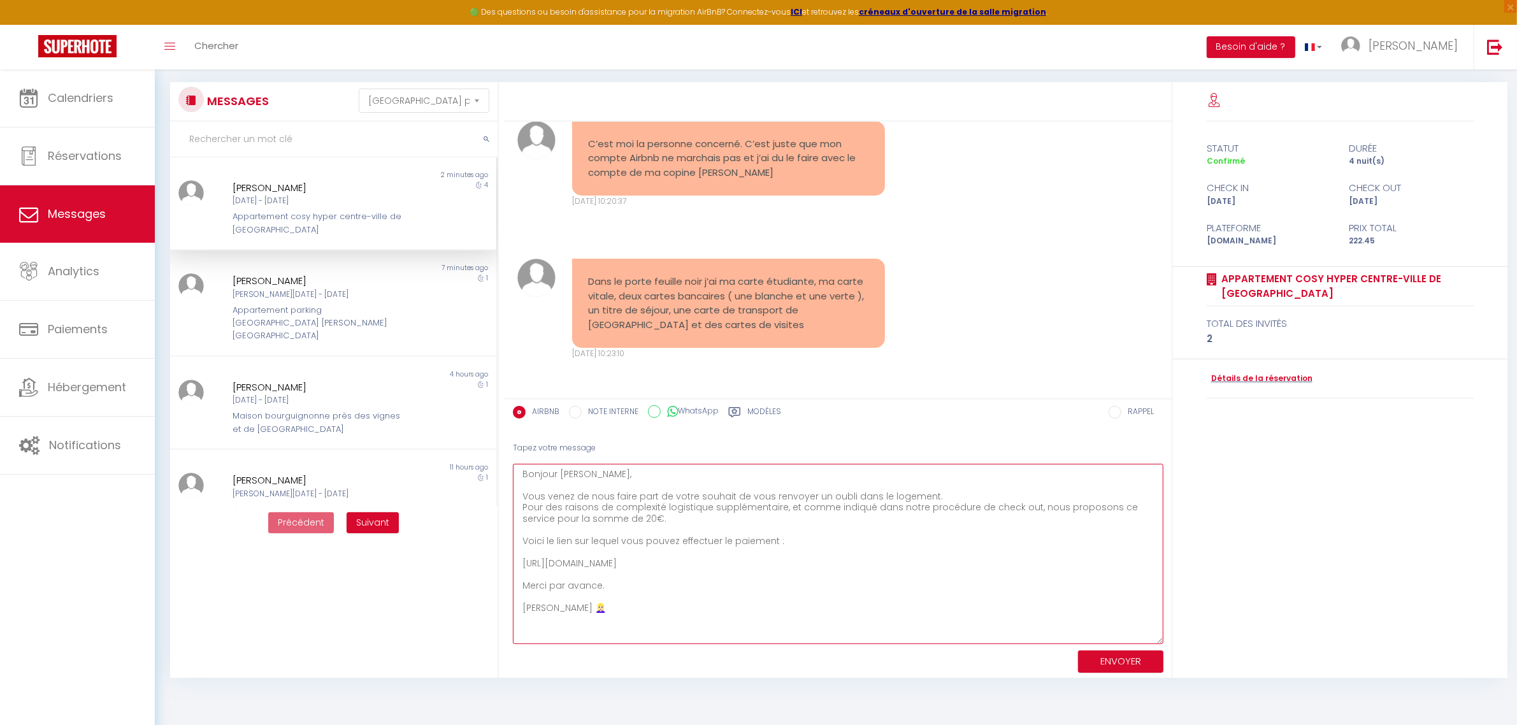
drag, startPoint x: 1161, startPoint y: 502, endPoint x: 1157, endPoint y: 639, distance: 137.1
click at [1157, 639] on textarea "Bonjour [PERSON_NAME], Vous venez de nous faire part de votre souhait de vous r…" at bounding box center [838, 554] width 651 height 180
drag, startPoint x: 667, startPoint y: 475, endPoint x: 519, endPoint y: 476, distance: 147.2
click at [519, 476] on textarea "Bonjour [PERSON_NAME], Vous venez de nous faire part de votre souhait de vous r…" at bounding box center [838, 554] width 651 height 180
type textarea "D'accord, merci de l'information, vous comprendrez que nous ayons besoin de vér…"
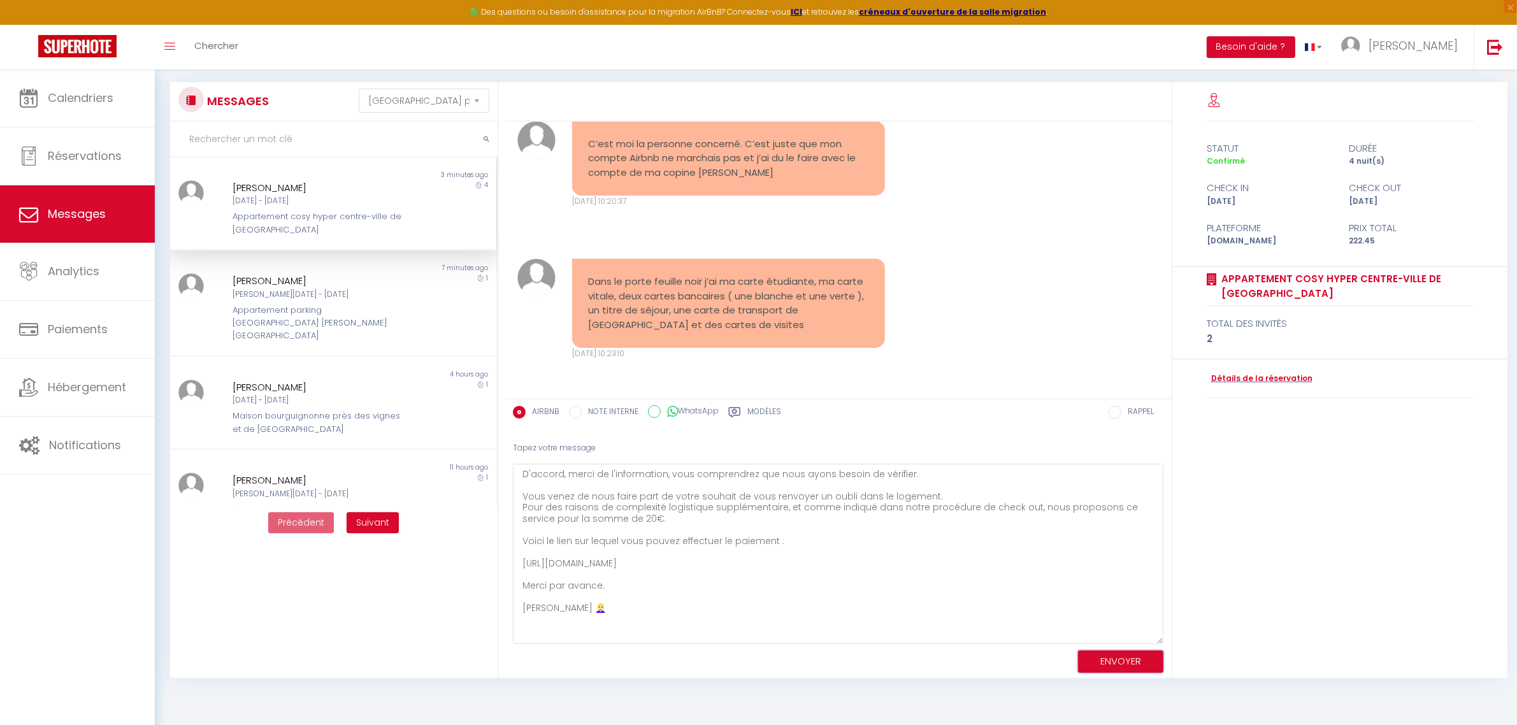
click at [1146, 666] on button "ENVOYER" at bounding box center [1120, 662] width 85 height 22
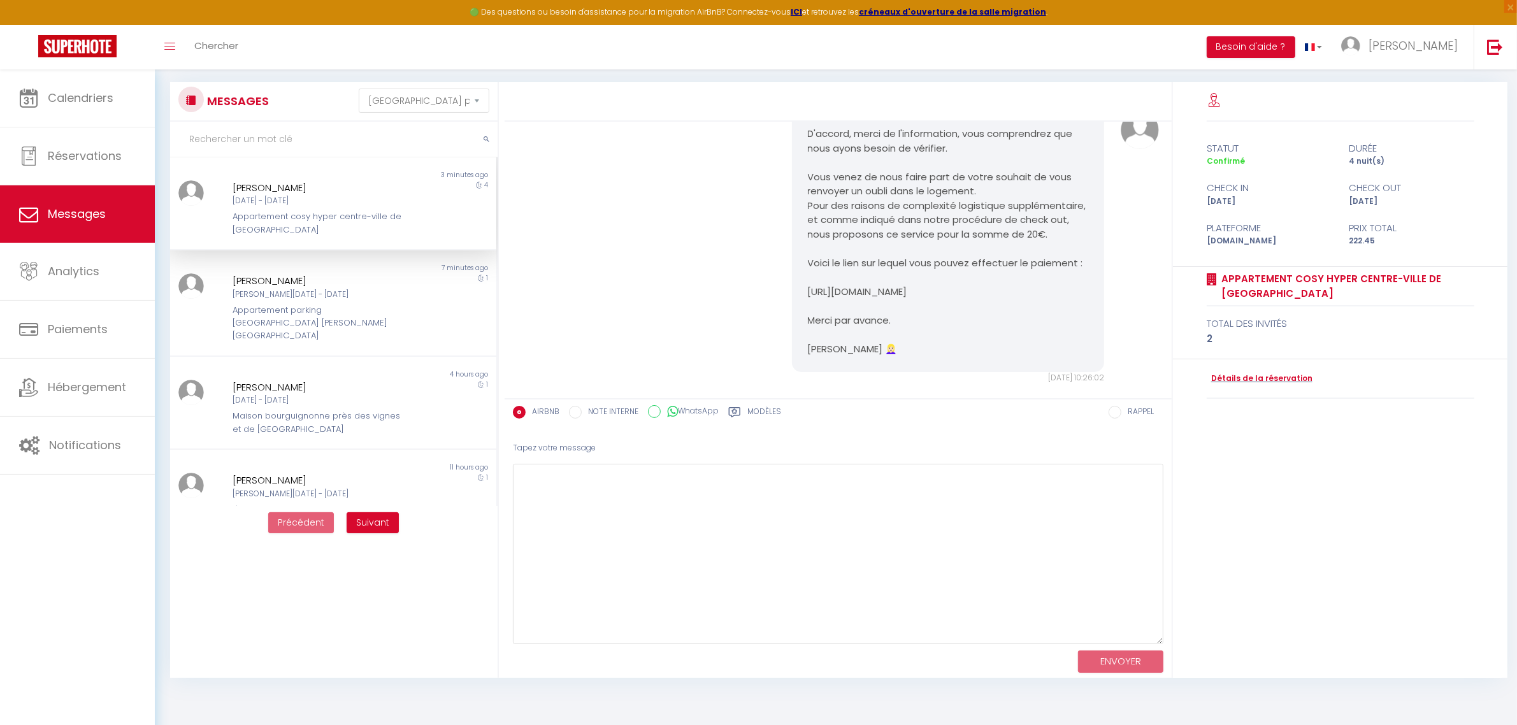
scroll to position [8942, 0]
